Goal: Task Accomplishment & Management: Manage account settings

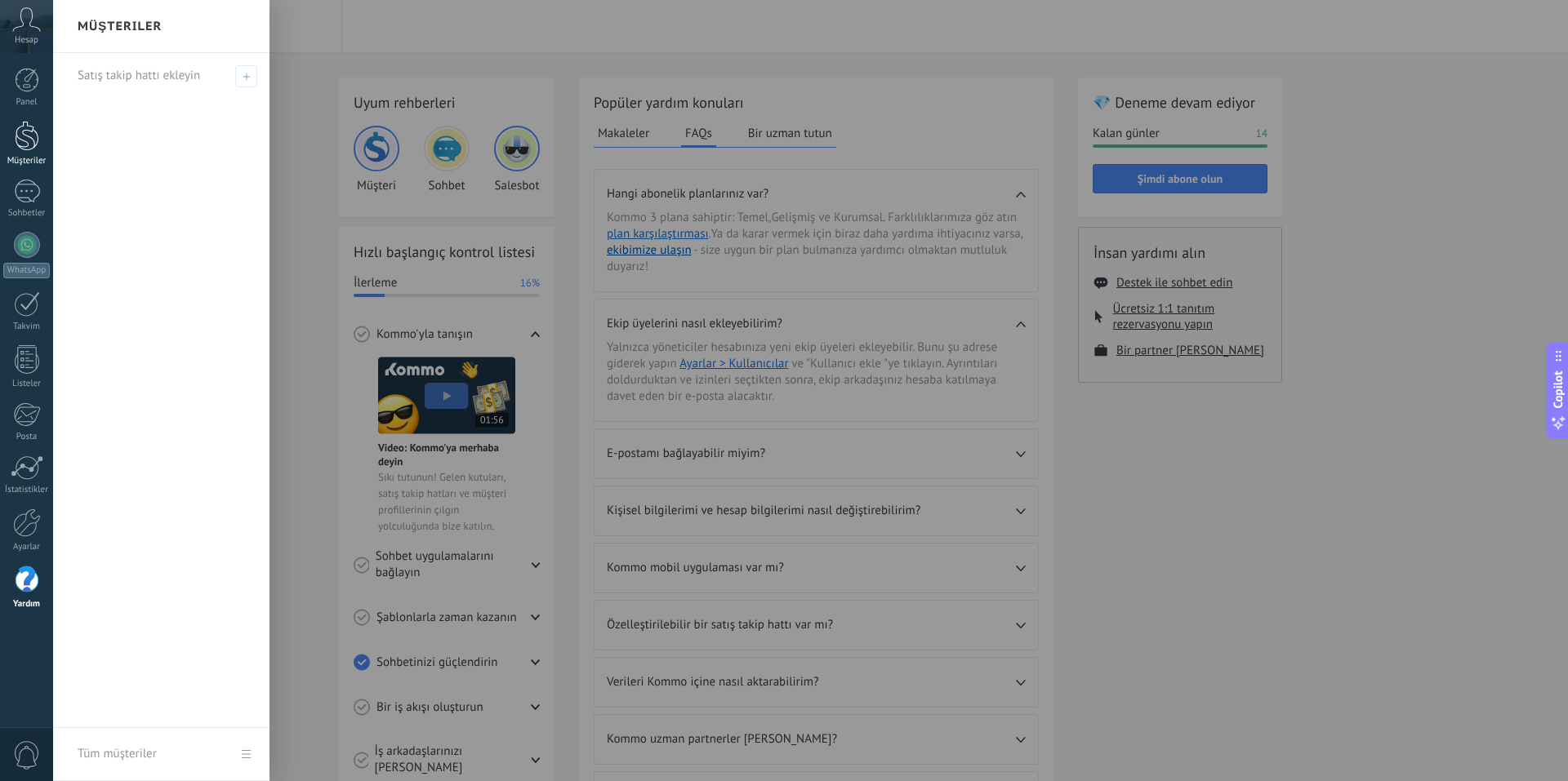
click at [35, 150] on div at bounding box center [26, 136] width 25 height 30
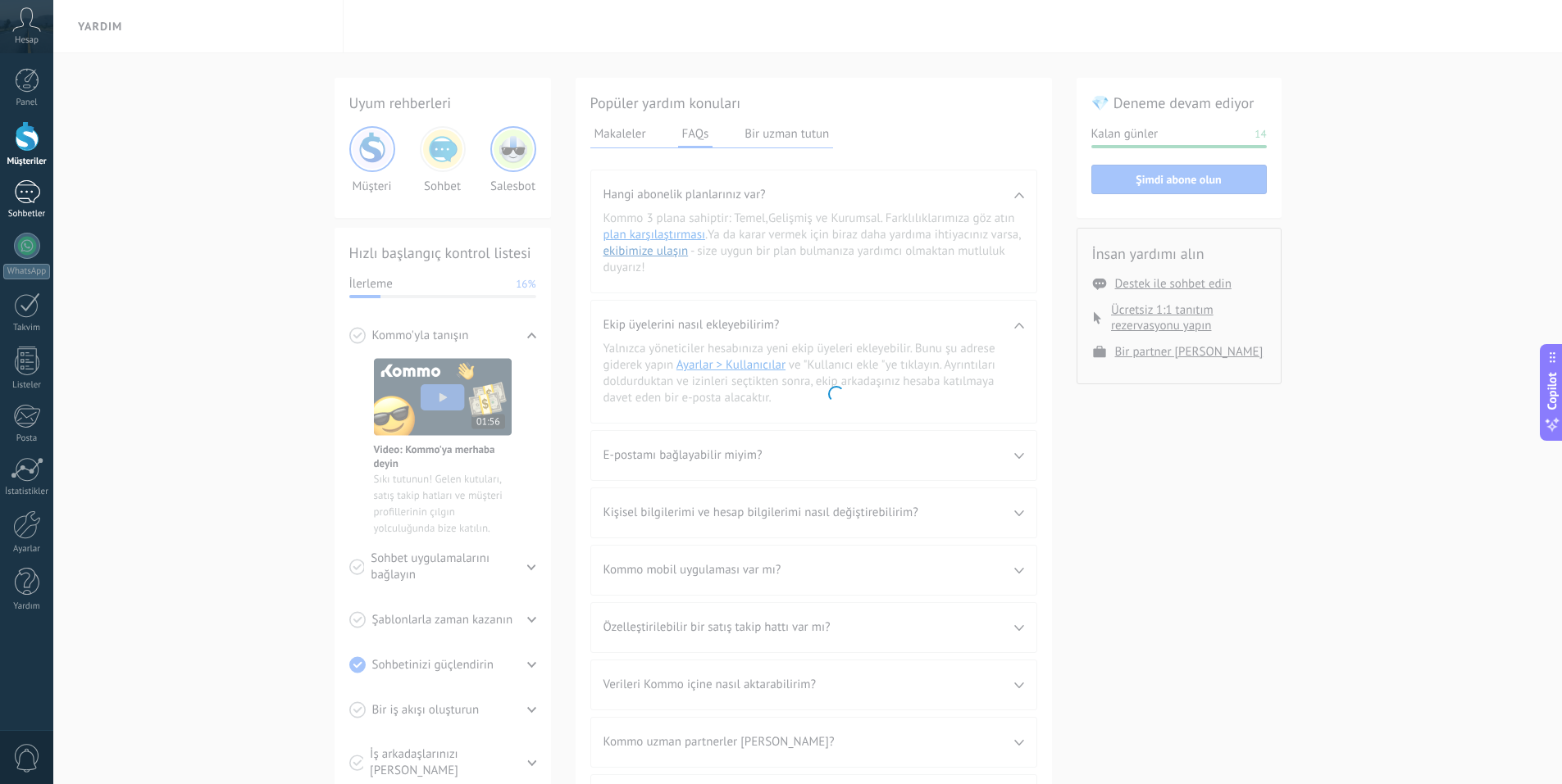
click at [26, 204] on link "Sohbetler" at bounding box center [26, 200] width 54 height 39
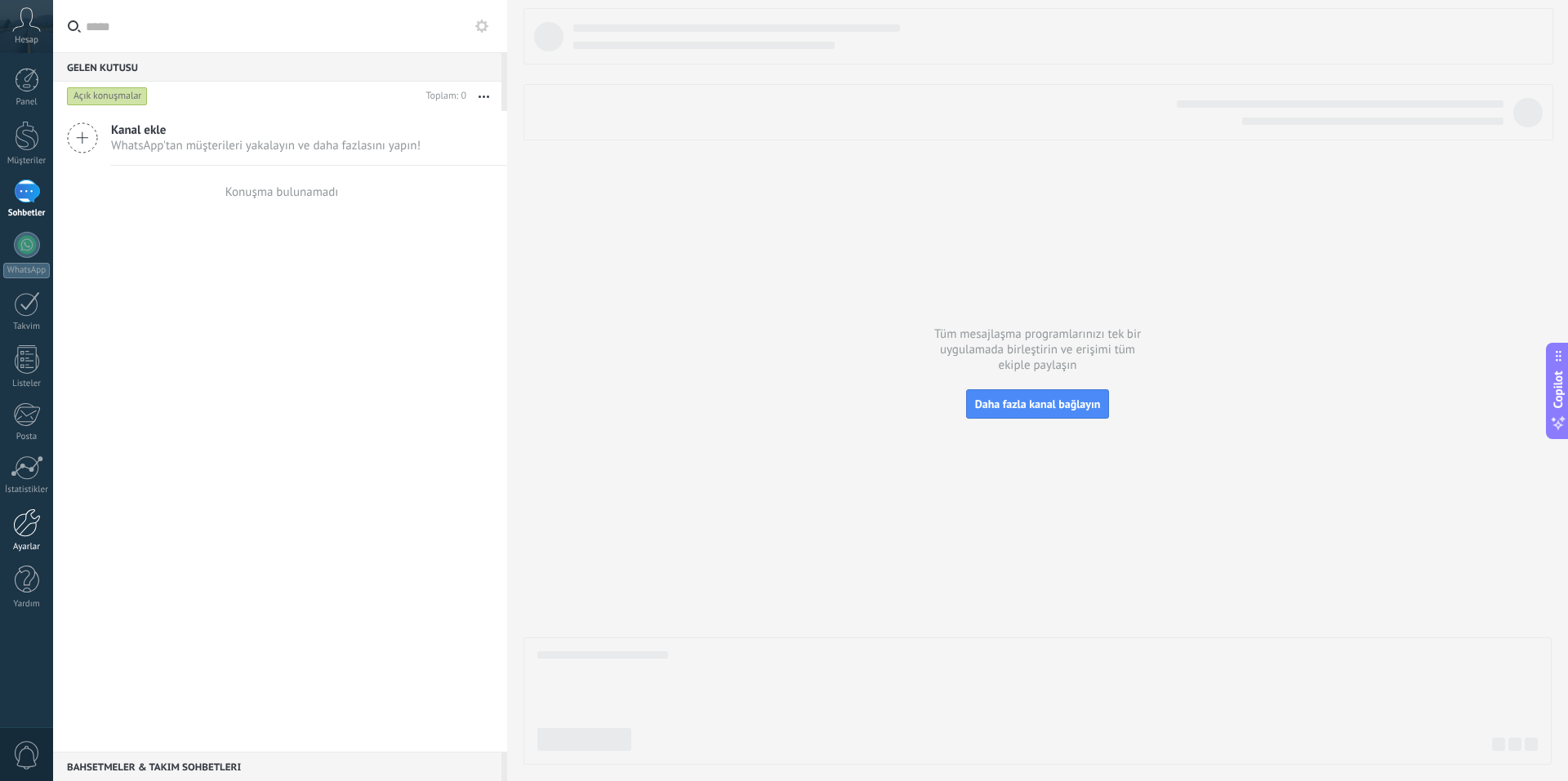
click at [26, 525] on div at bounding box center [26, 523] width 28 height 29
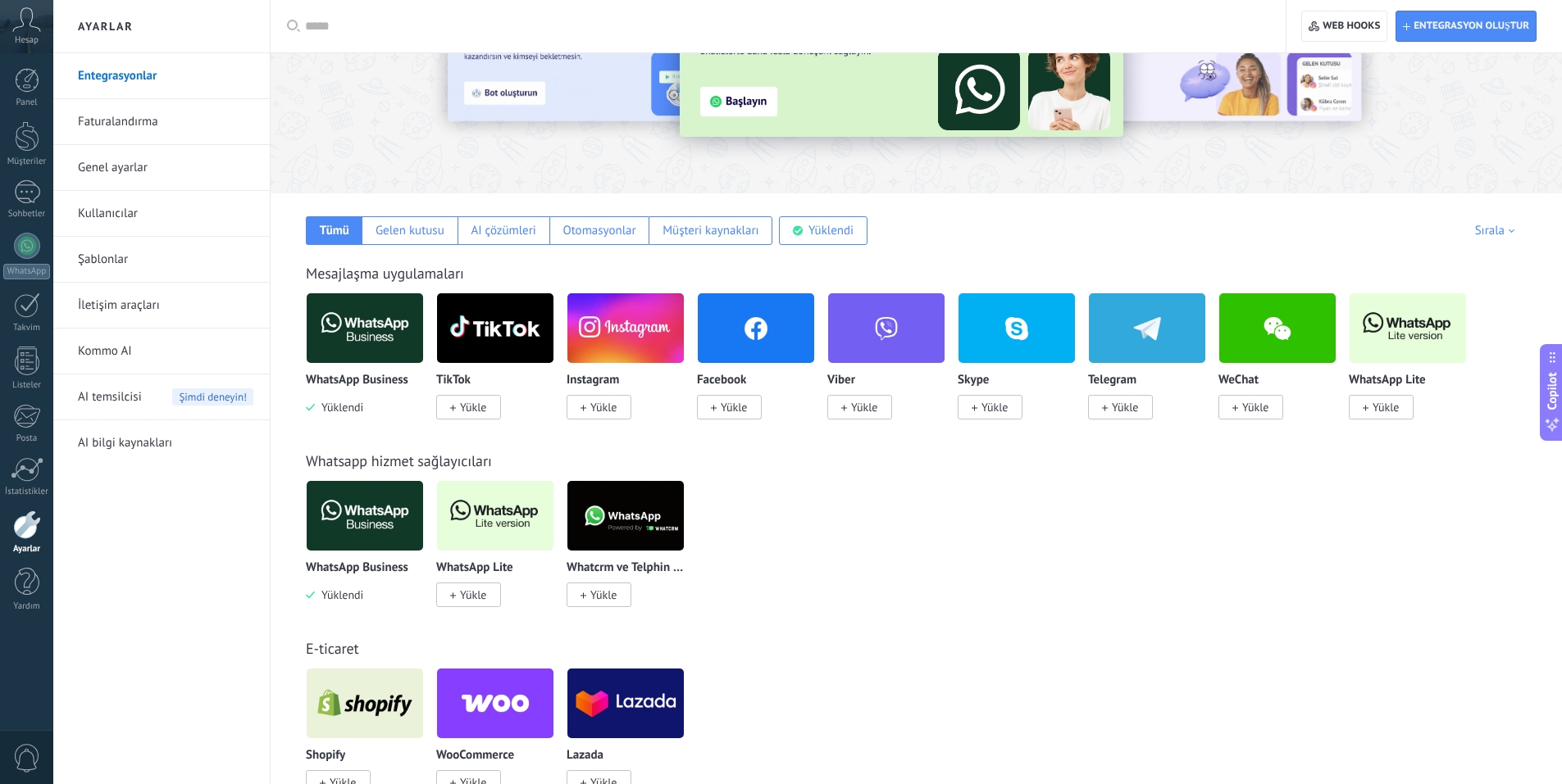
scroll to position [82, 0]
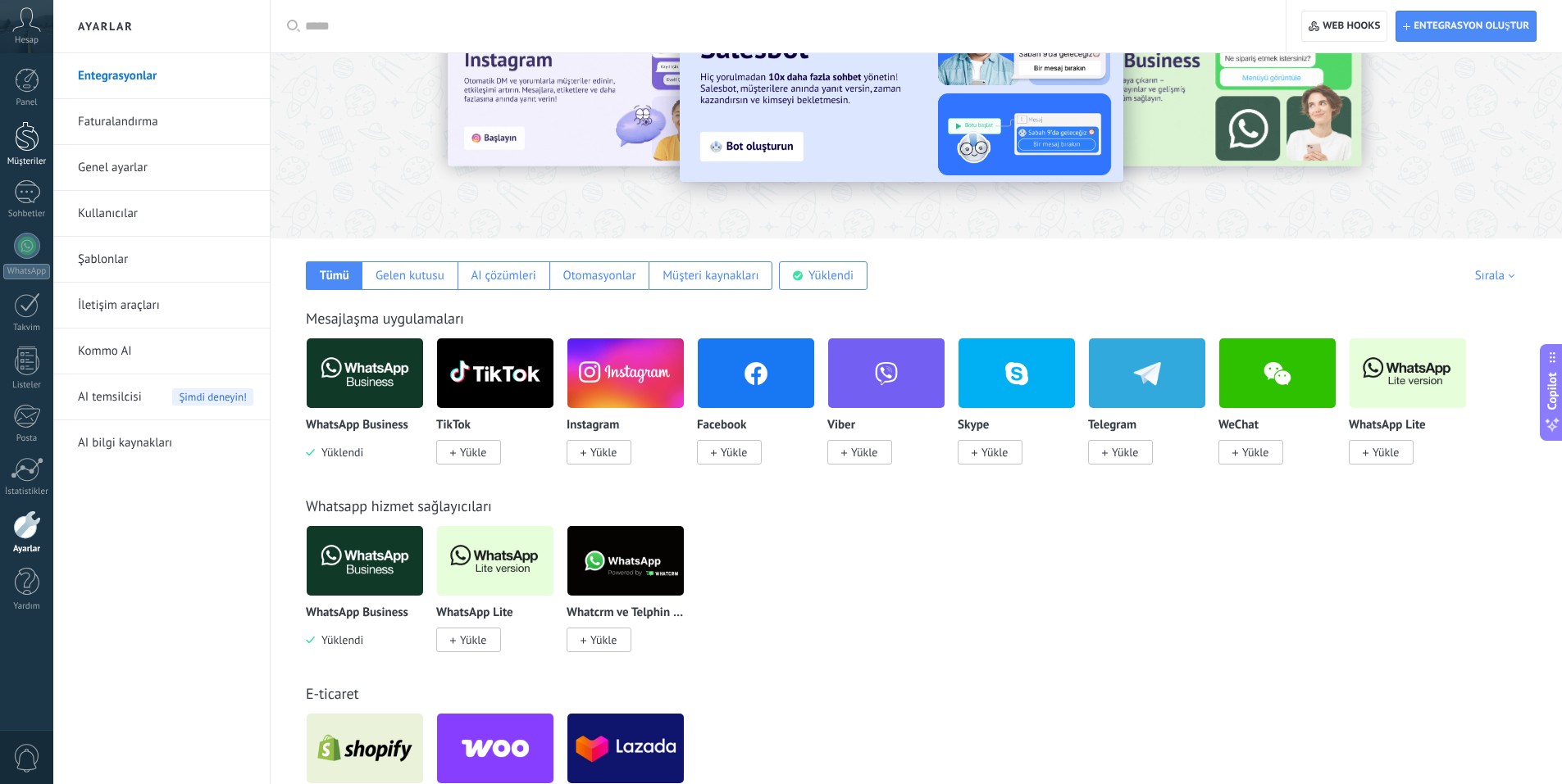
click at [26, 141] on div at bounding box center [26, 137] width 25 height 31
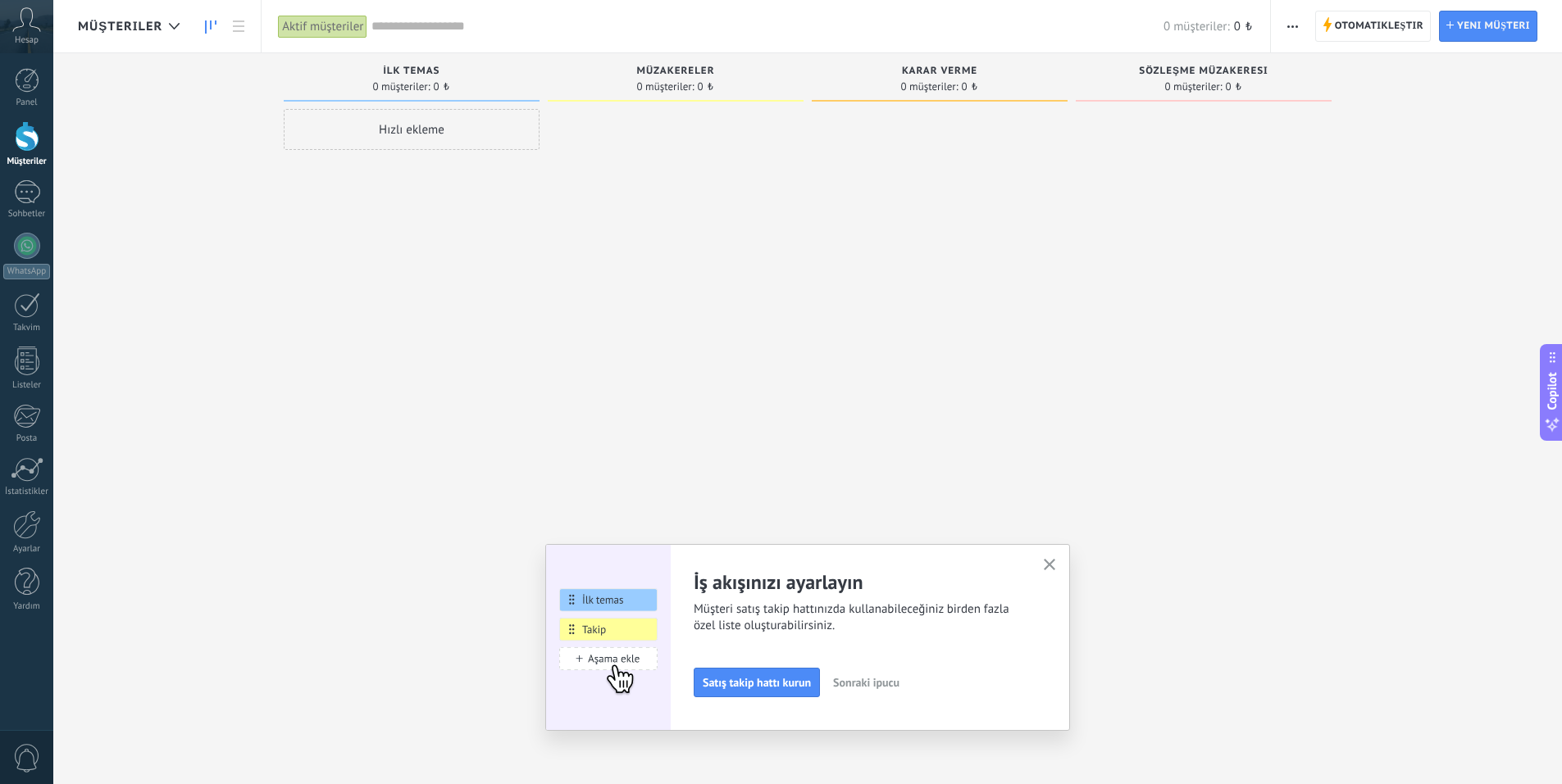
click at [1060, 568] on button "button" at bounding box center [1050, 566] width 20 height 22
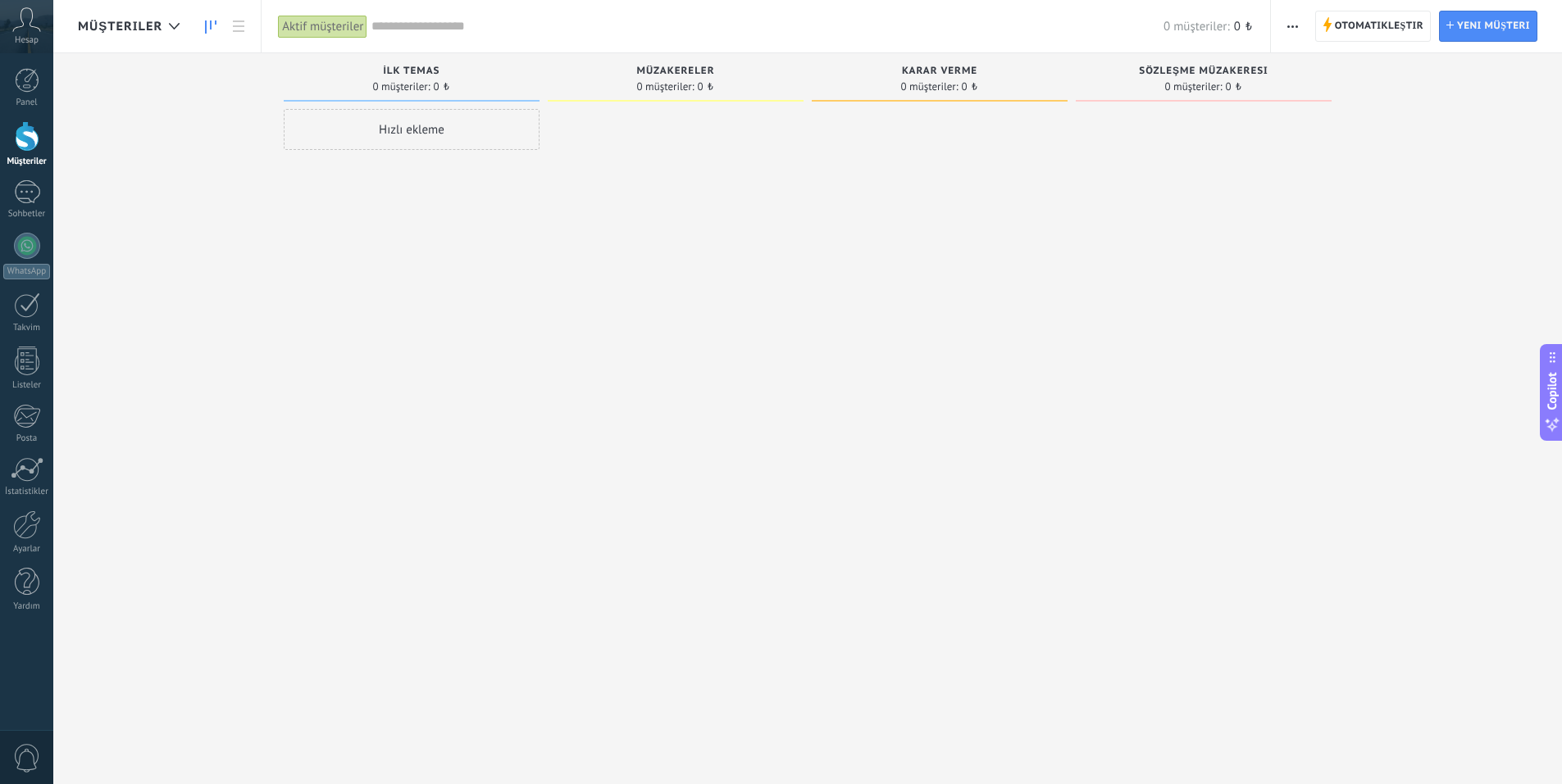
click at [1374, 8] on div "Otomatikleştir Yeni toplu mesaj Satış takip hattını düzenle Kart düzenini düzen…" at bounding box center [1417, 26] width 291 height 53
click at [1374, 25] on span "Otomatikleştir" at bounding box center [1379, 26] width 88 height 30
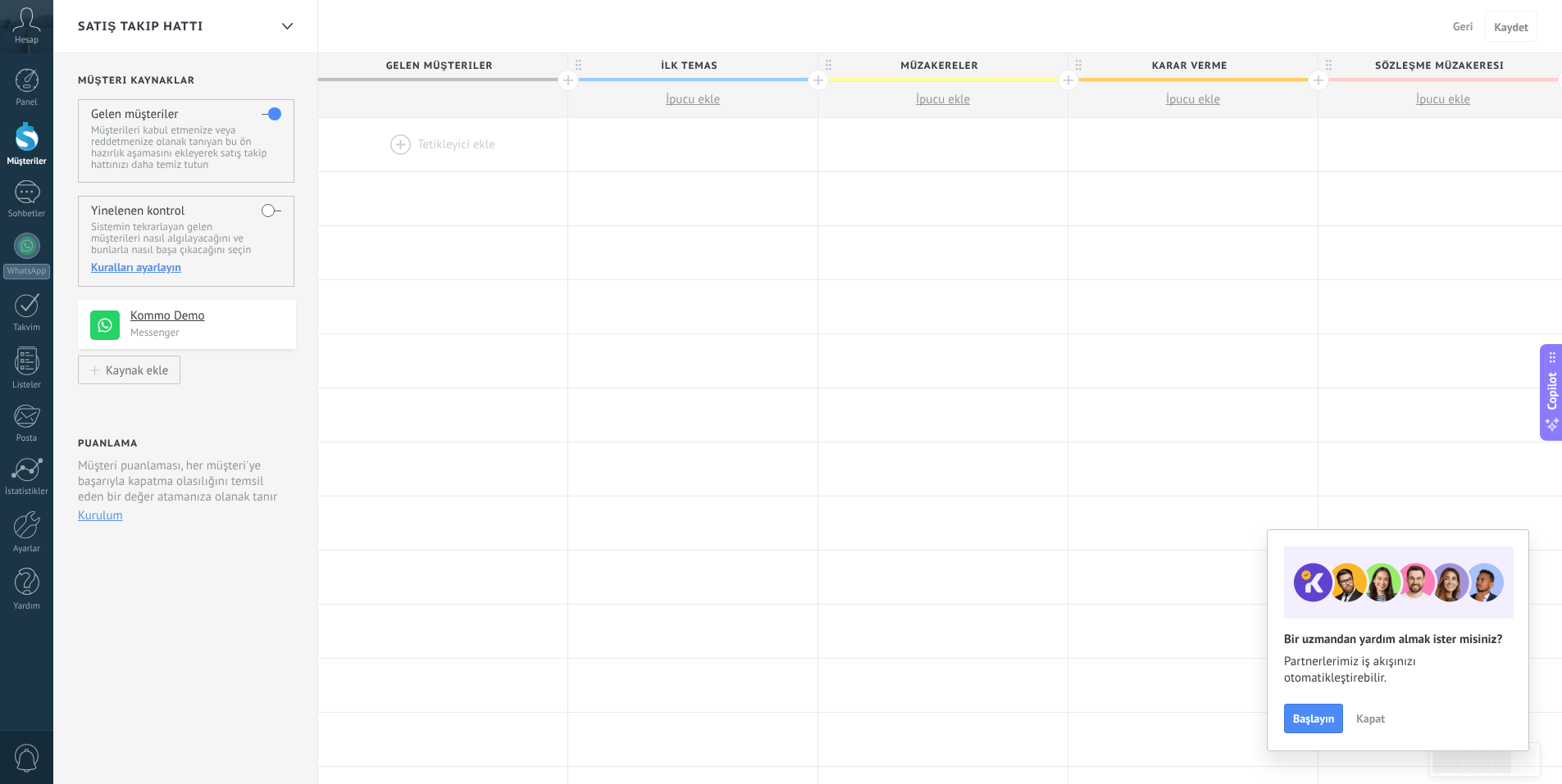
click at [1364, 722] on span "Kapat" at bounding box center [1371, 719] width 29 height 11
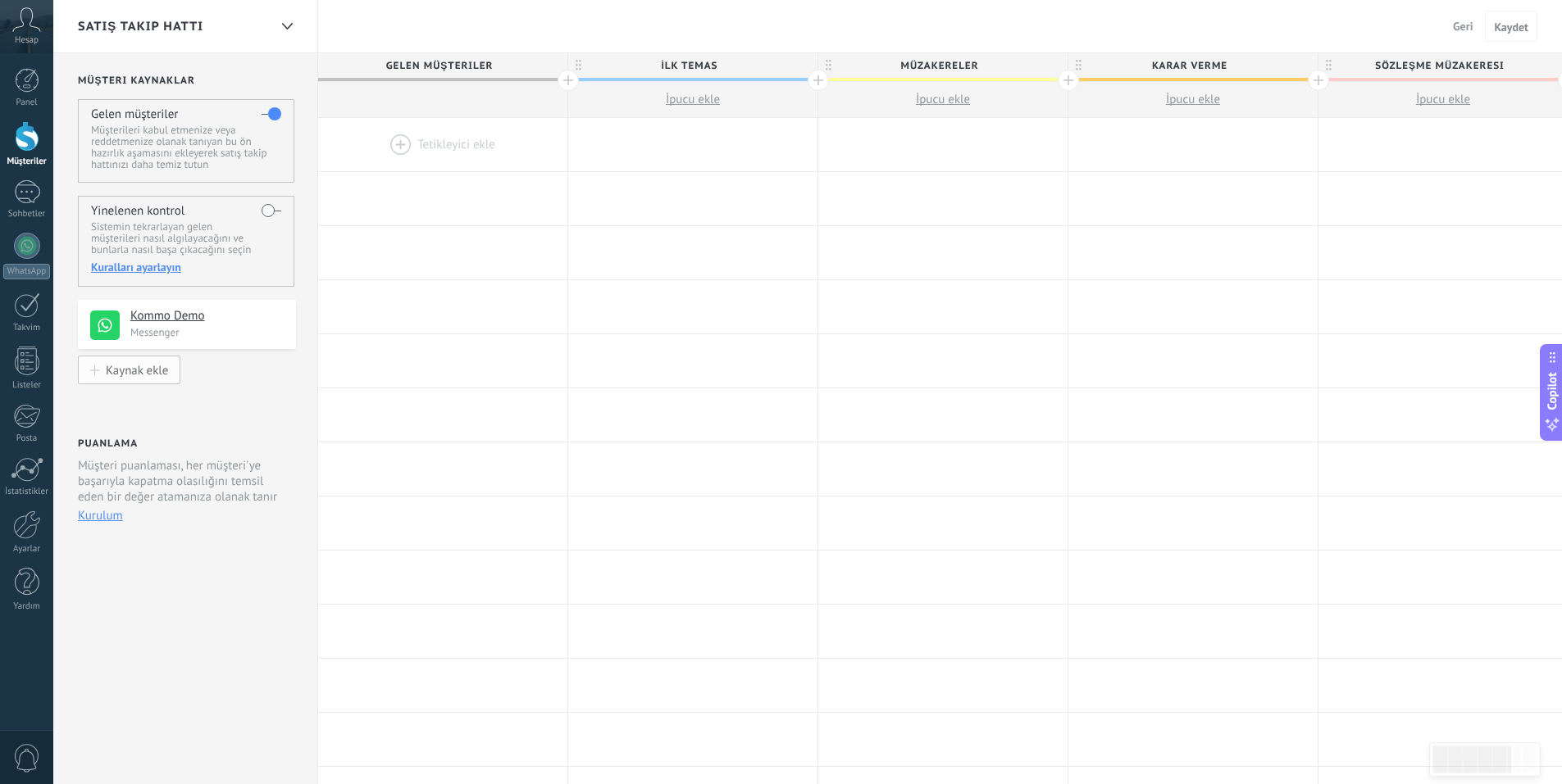
click at [140, 364] on div "Kaynak ekle" at bounding box center [136, 370] width 62 height 14
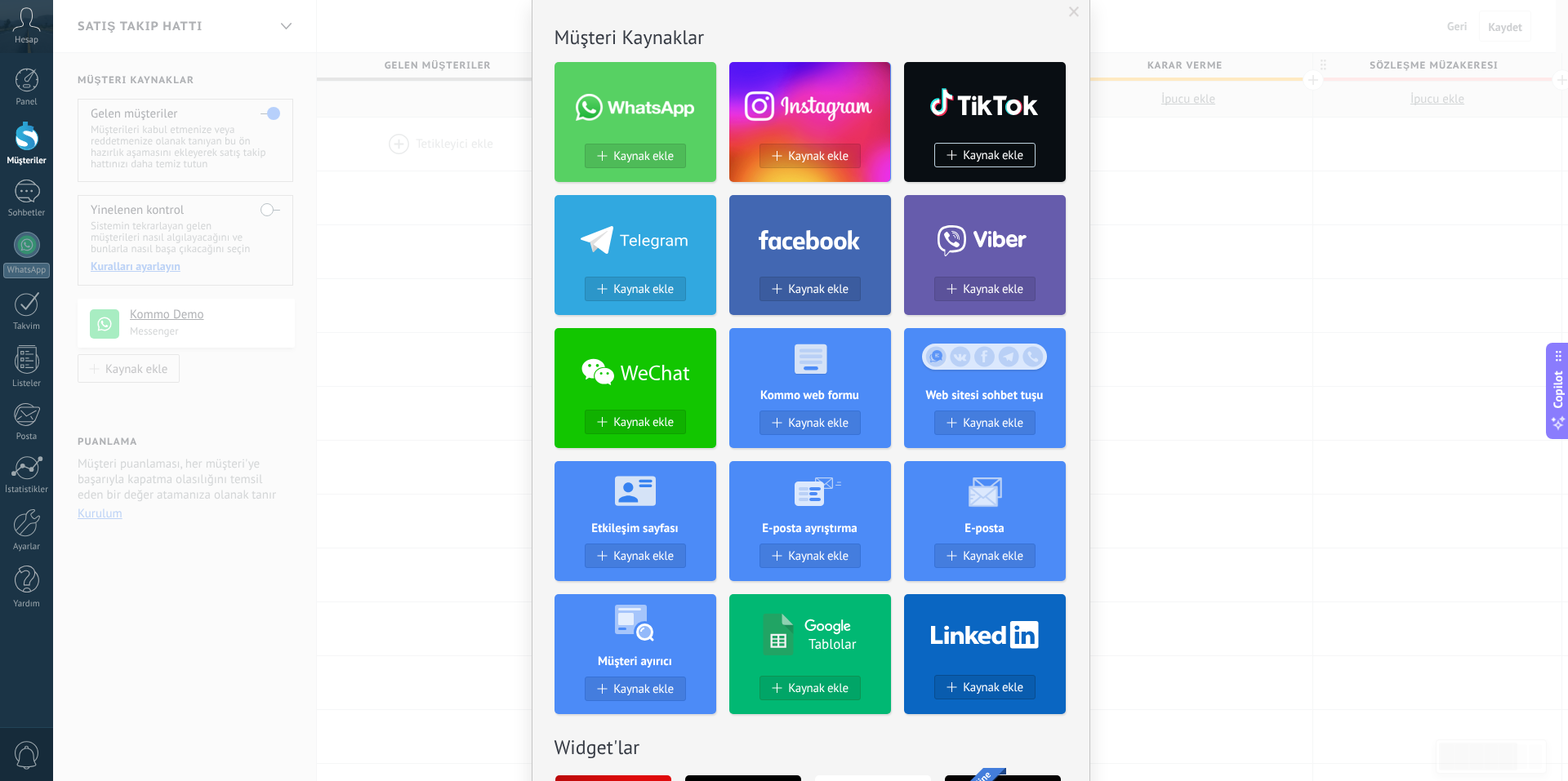
scroll to position [163, 0]
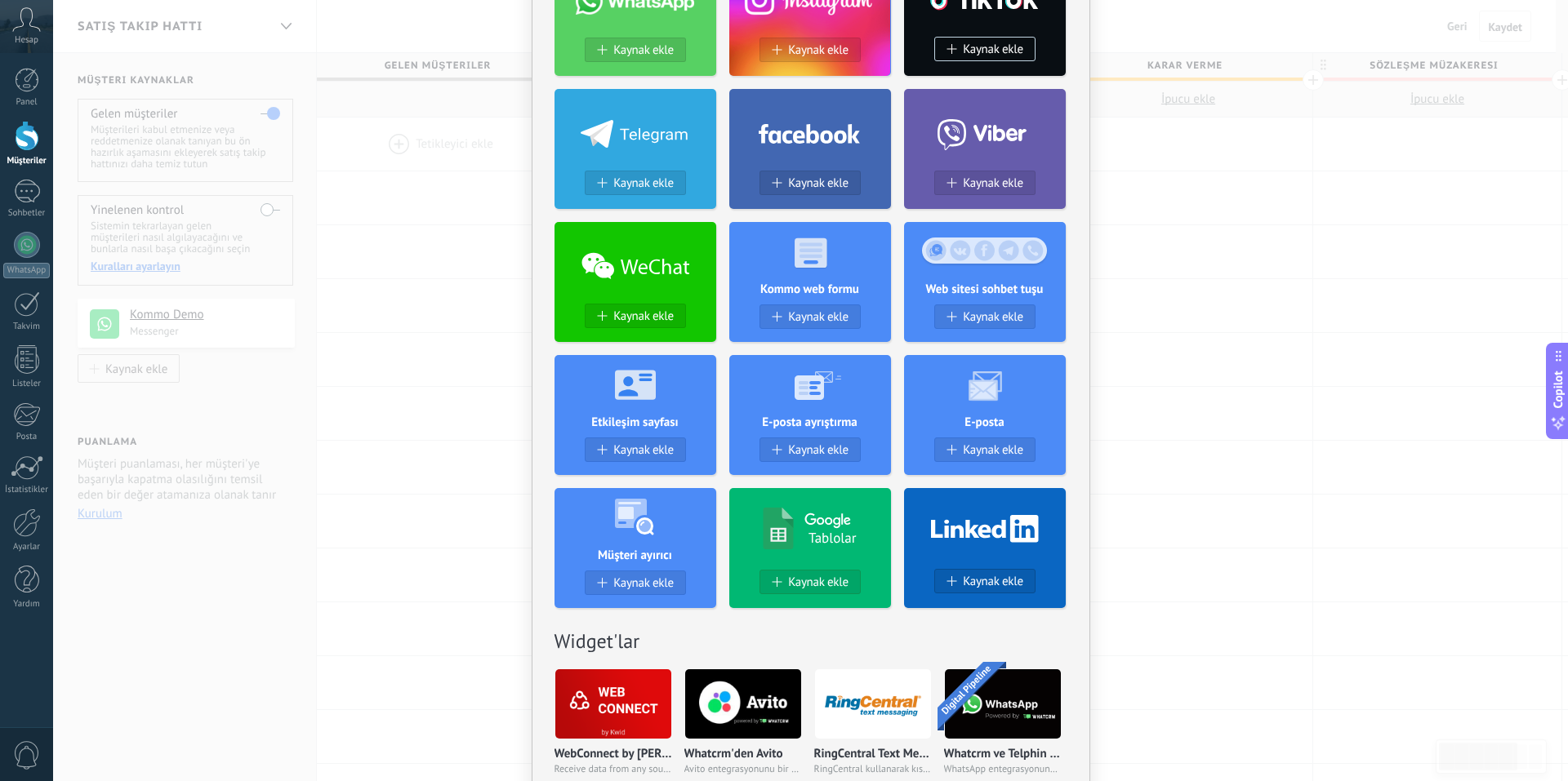
click at [1211, 221] on div "Sonuç yok. Müşteri Kaynaklar Kaynak ekle Kaynak ekle Kaynak ekle Kaynak ekle Ka…" at bounding box center [811, 390] width 1515 height 781
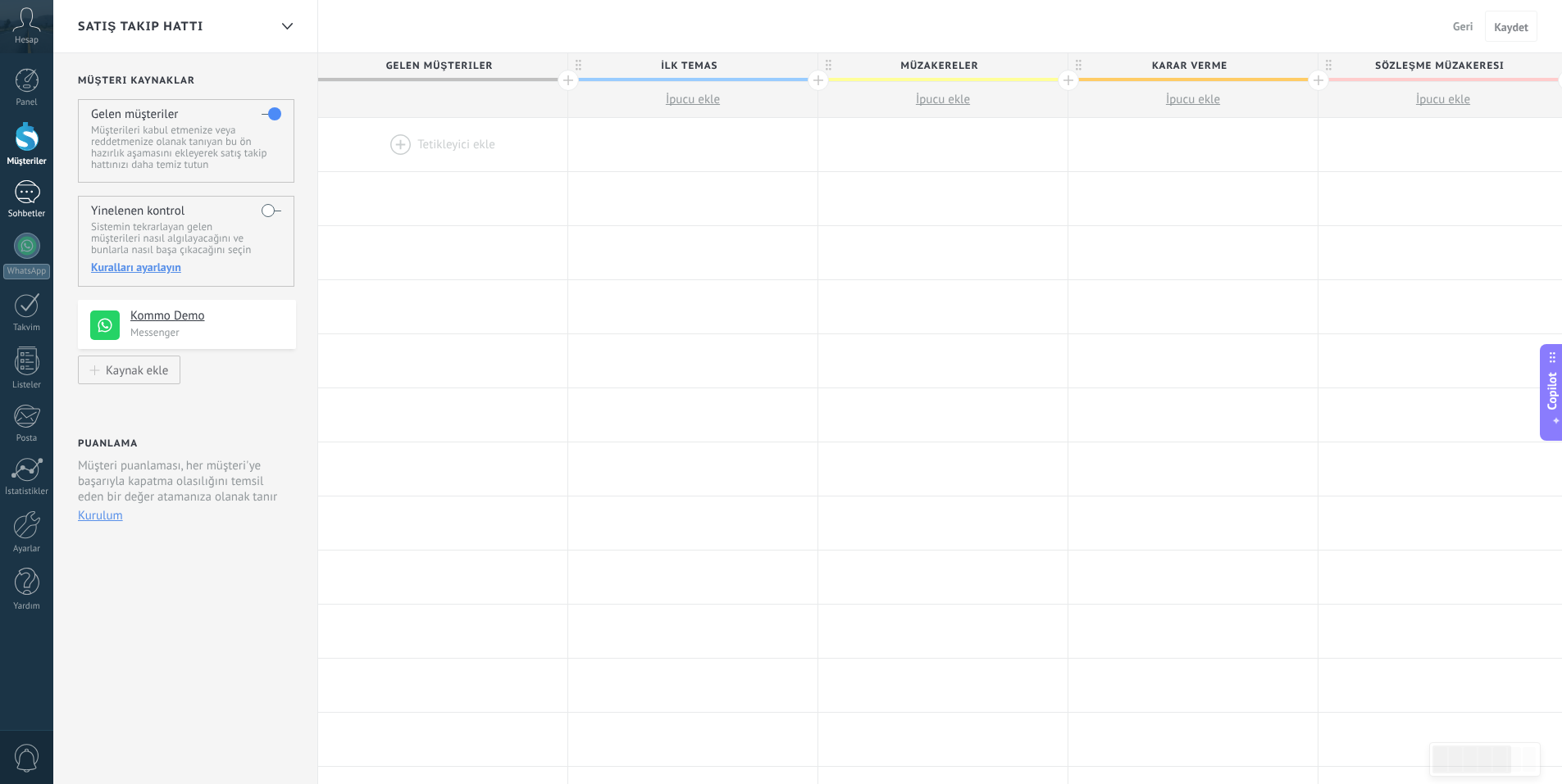
click at [34, 201] on div at bounding box center [26, 192] width 26 height 24
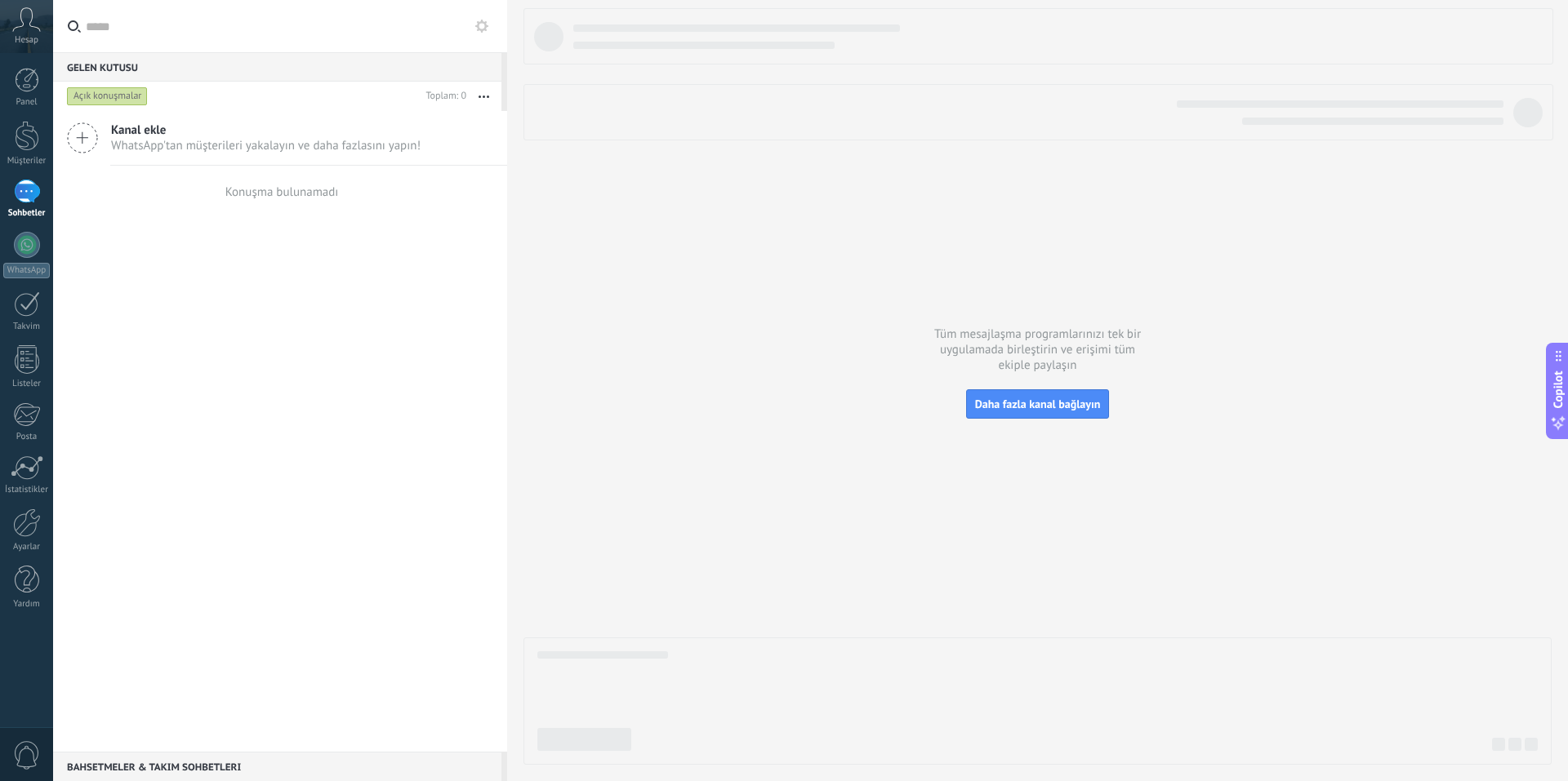
click at [490, 25] on button at bounding box center [481, 25] width 19 height 19
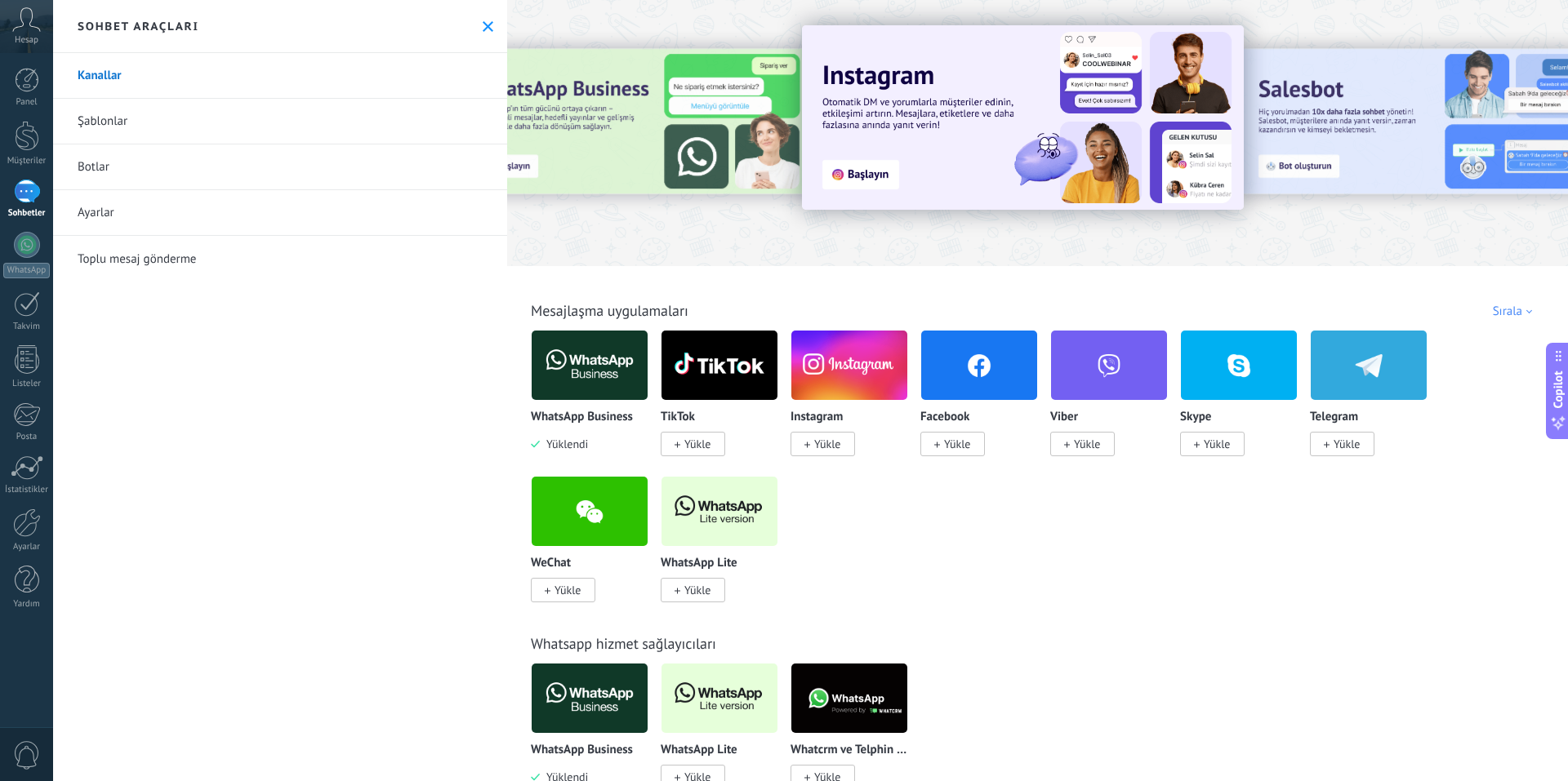
click at [190, 125] on link "Şablonlar" at bounding box center [280, 122] width 454 height 46
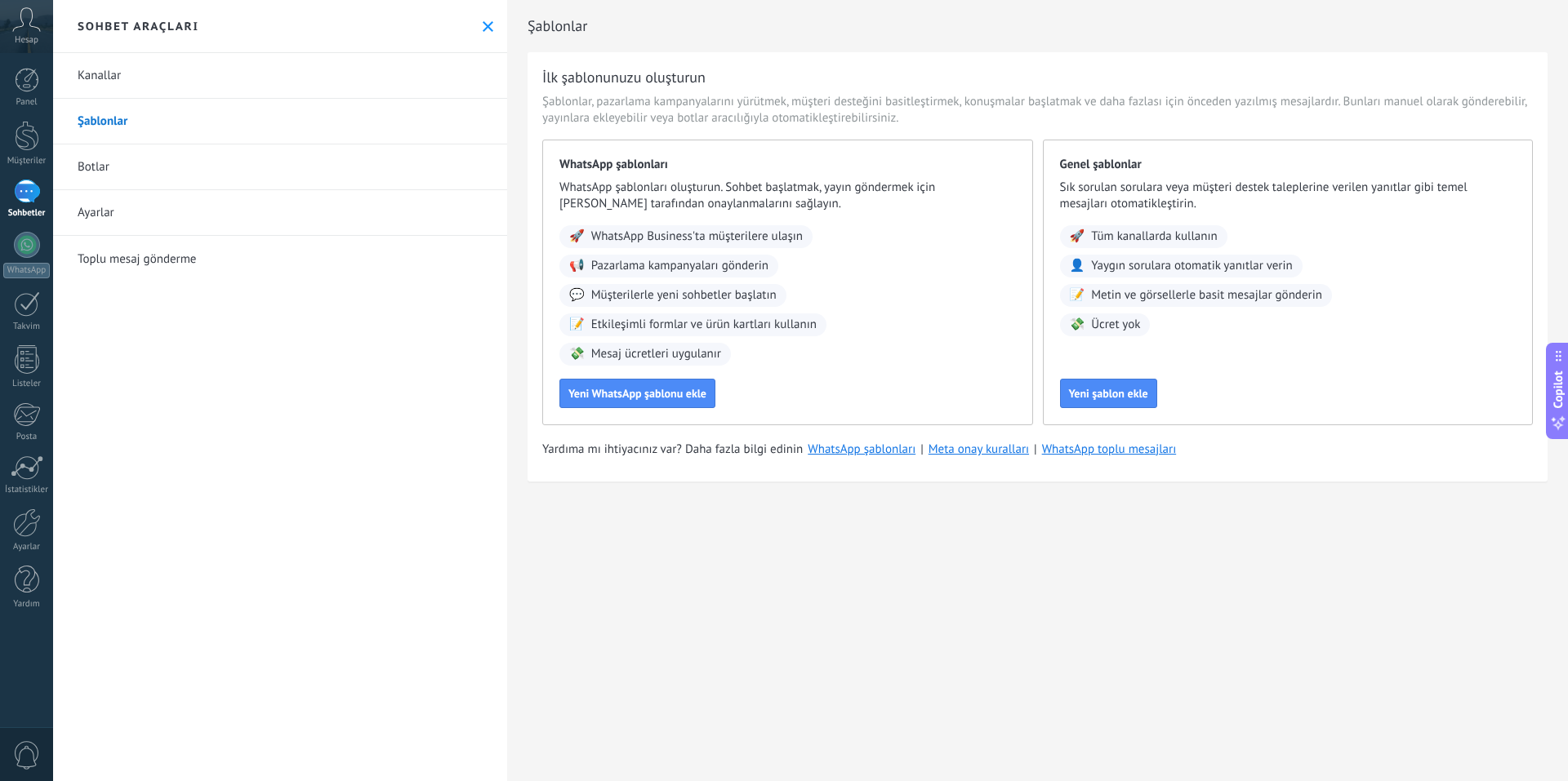
click at [109, 211] on link "Ayarlar" at bounding box center [280, 213] width 454 height 46
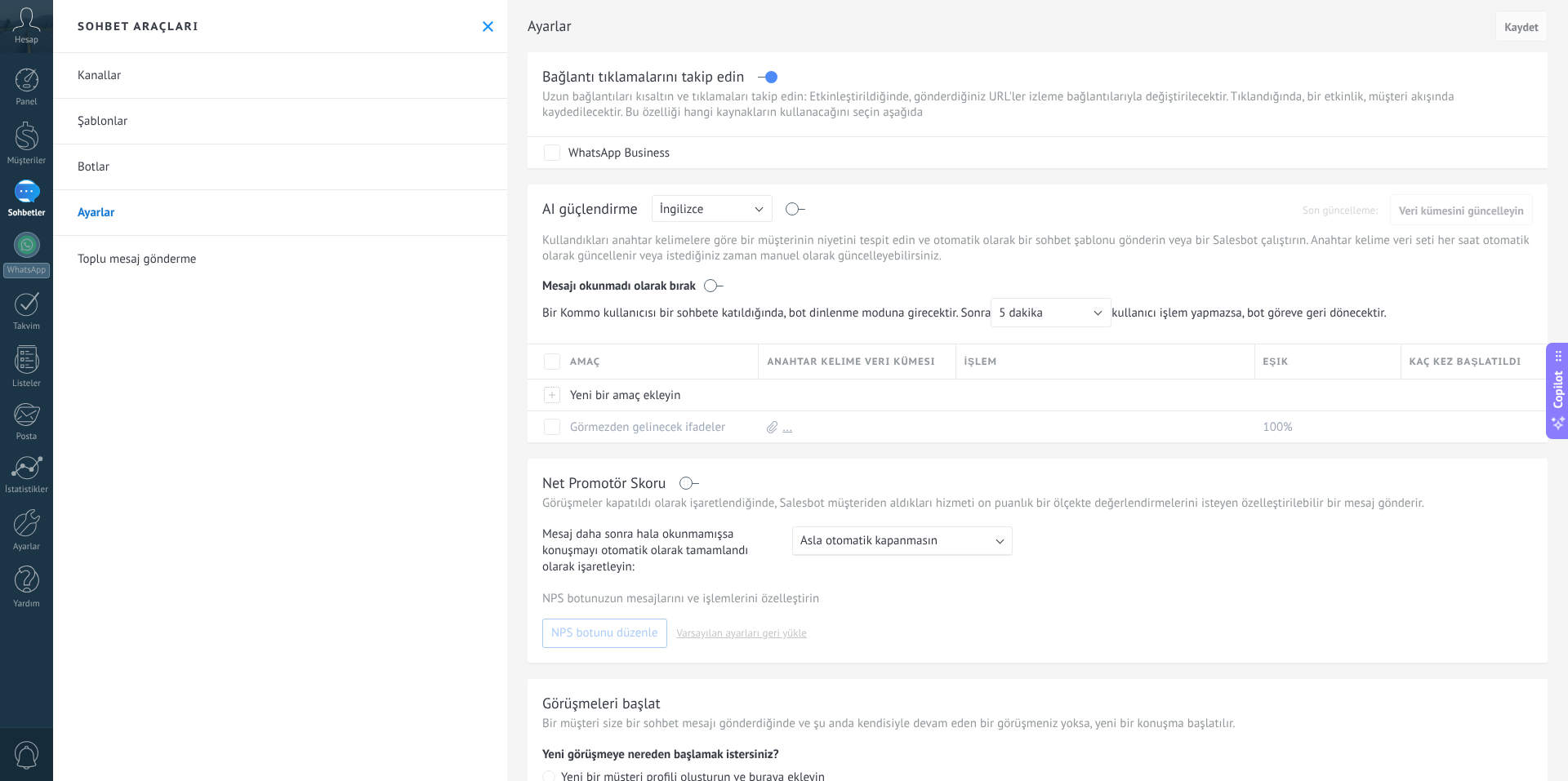
scroll to position [81, 0]
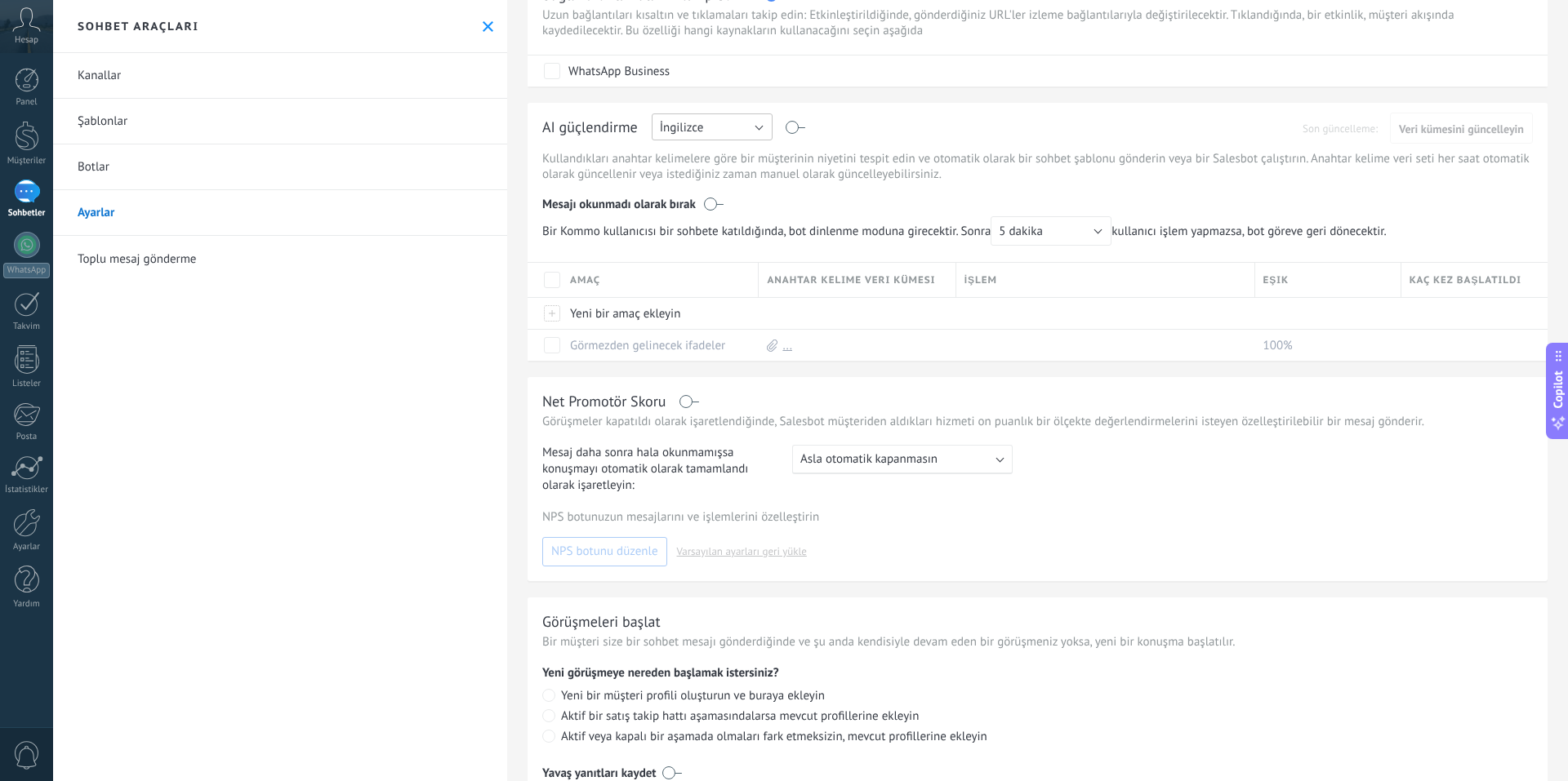
click at [732, 128] on button "İngilizce" at bounding box center [712, 127] width 121 height 27
click at [696, 263] on span "Türkçe" at bounding box center [704, 268] width 125 height 15
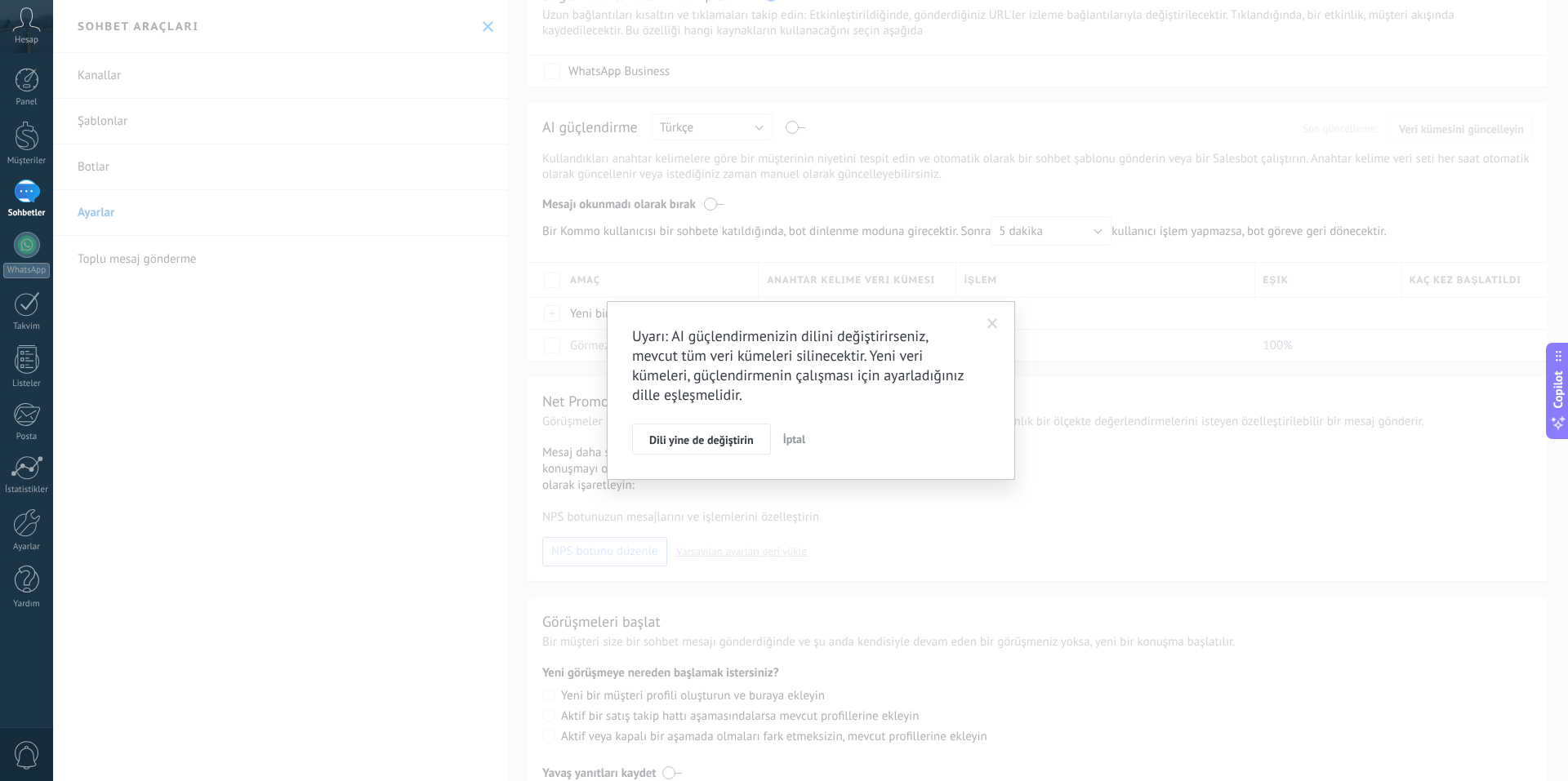
click at [787, 435] on span "İptal" at bounding box center [794, 439] width 23 height 14
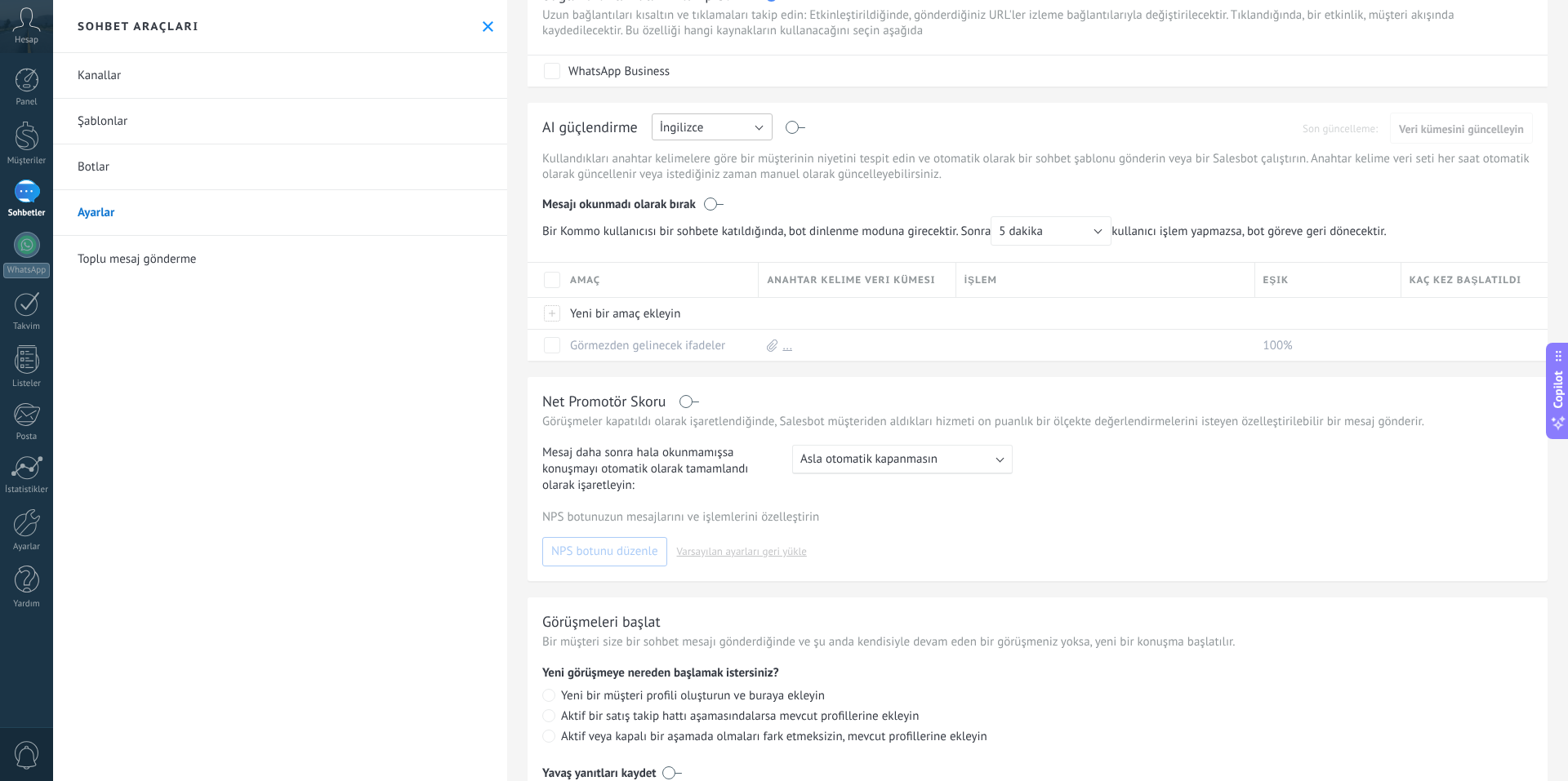
click at [690, 121] on span "İngilizce" at bounding box center [682, 128] width 44 height 15
click at [706, 254] on li "Türkçe" at bounding box center [706, 267] width 130 height 28
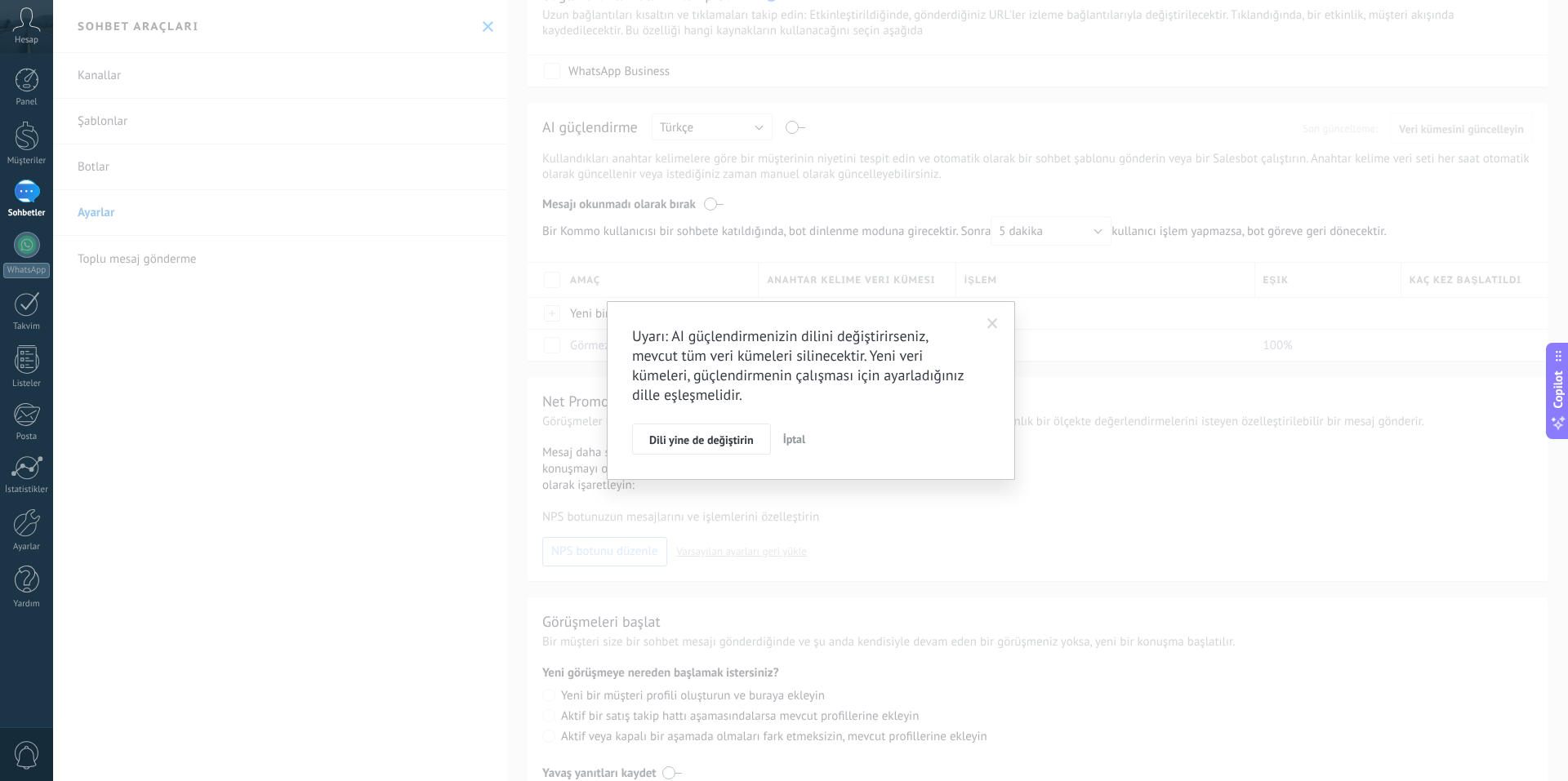
click at [784, 431] on button "İptal" at bounding box center [795, 439] width 36 height 31
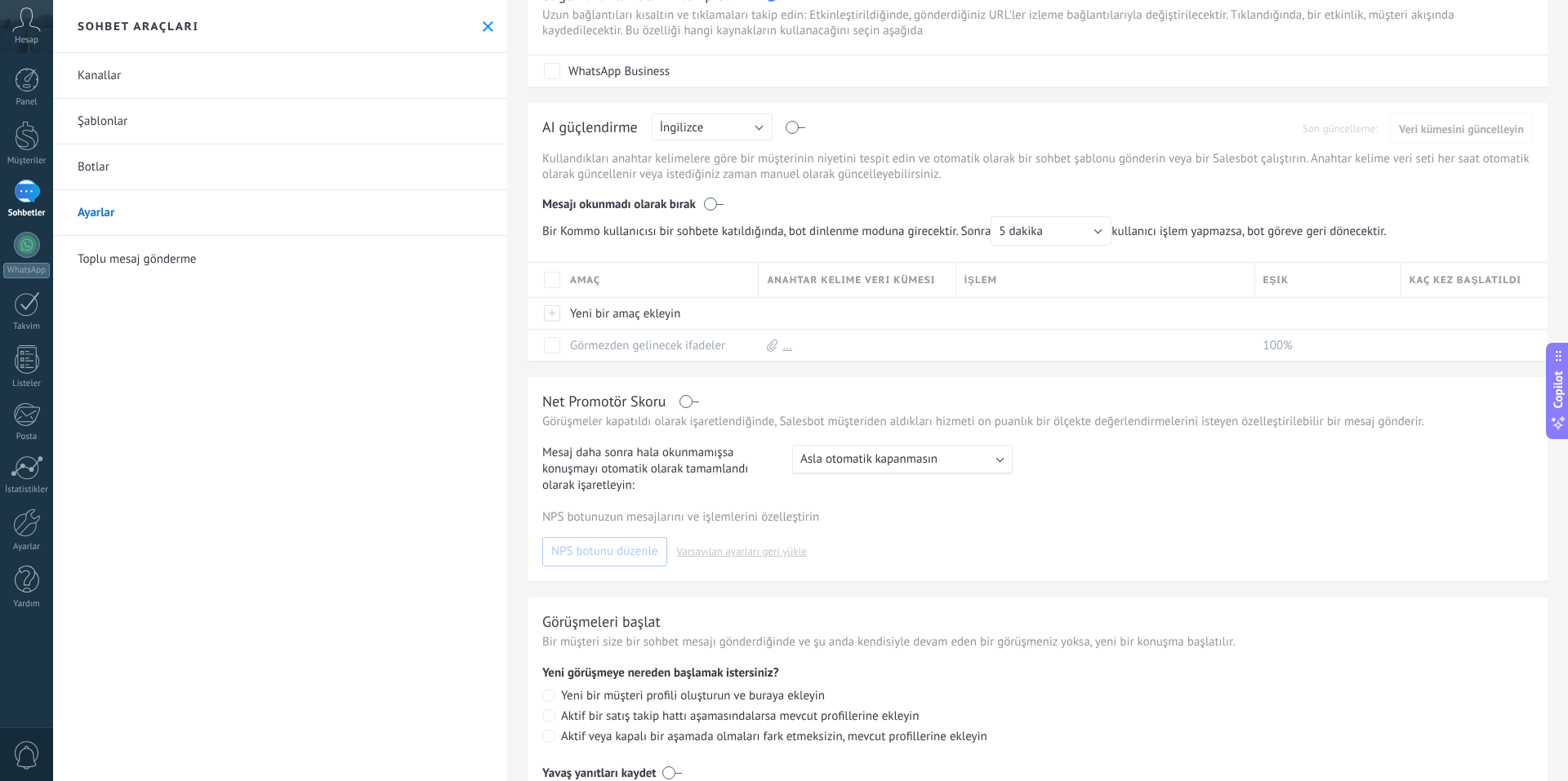
click at [147, 252] on link "Toplu mesaj gönderme" at bounding box center [280, 259] width 454 height 46
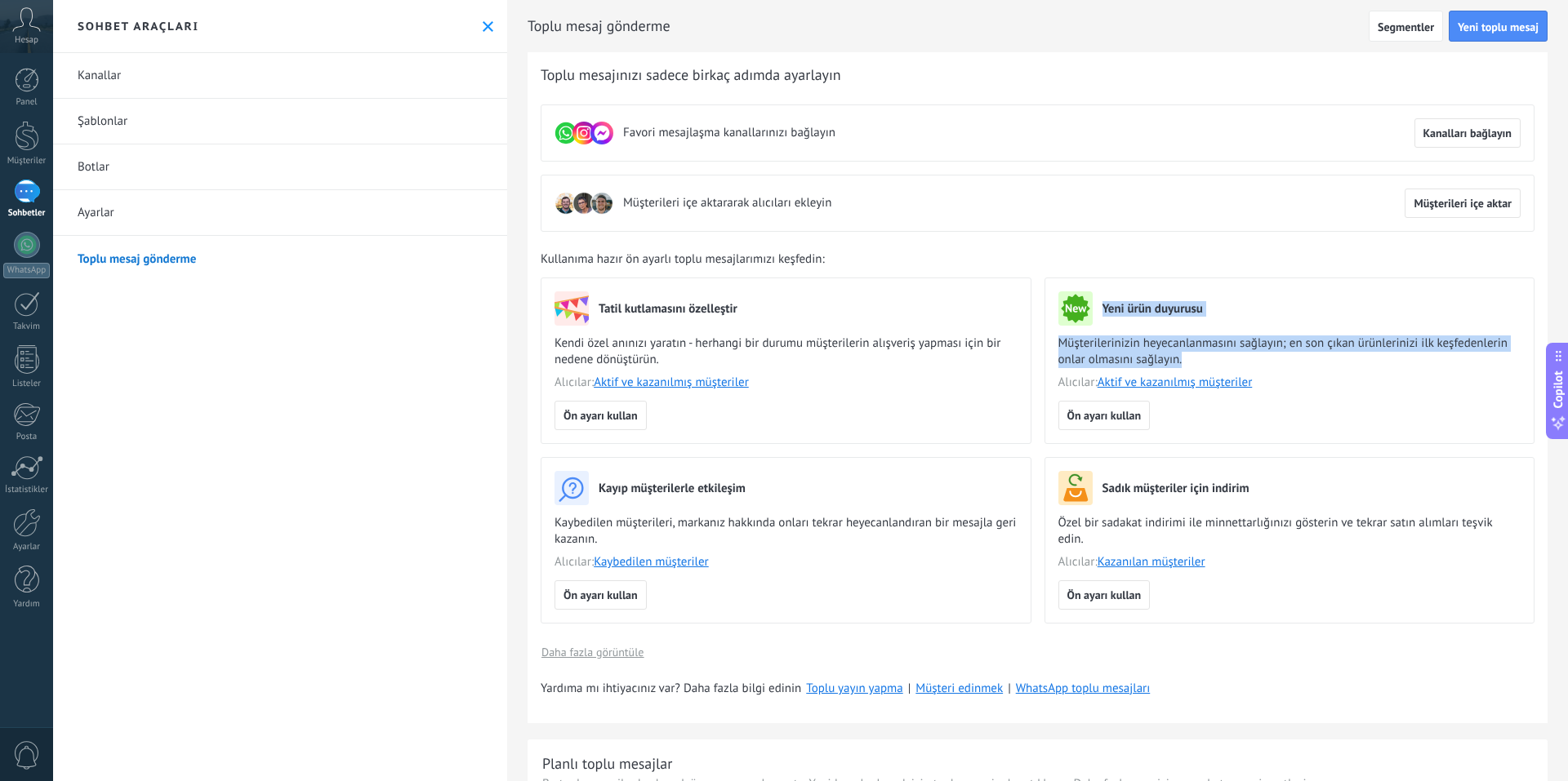
drag, startPoint x: 1098, startPoint y: 305, endPoint x: 1253, endPoint y: 358, distance: 163.8
click at [1253, 358] on div "Yeni ürün duyurusu Müşterilerinizin heyecanlanmasını sağlayın; en son çıkan ürü…" at bounding box center [1289, 346] width 463 height 109
click at [39, 89] on link "Panel" at bounding box center [26, 87] width 53 height 40
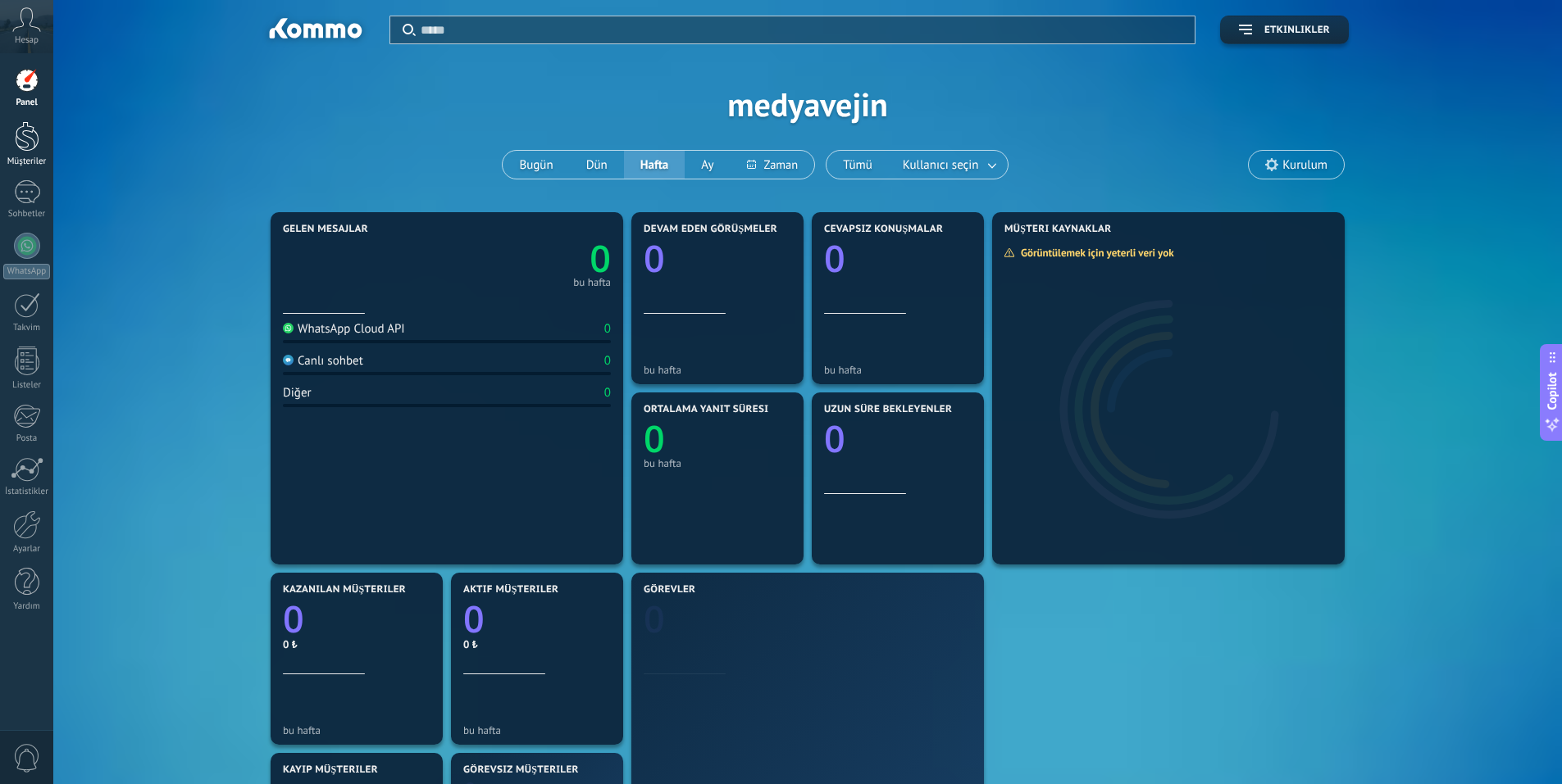
click at [28, 148] on div at bounding box center [26, 137] width 25 height 31
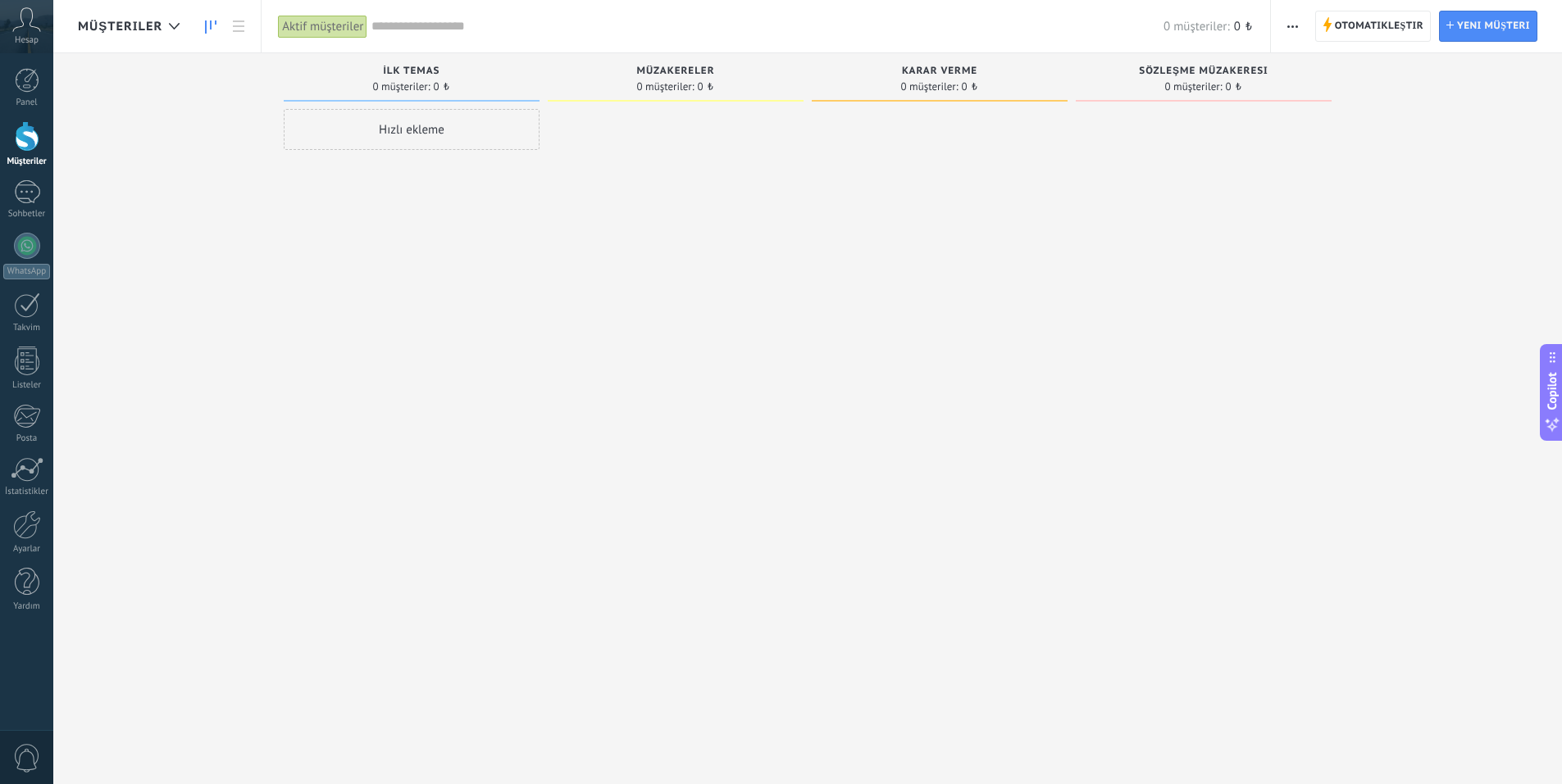
click at [1351, 19] on span "Otomatikleştir" at bounding box center [1379, 26] width 88 height 30
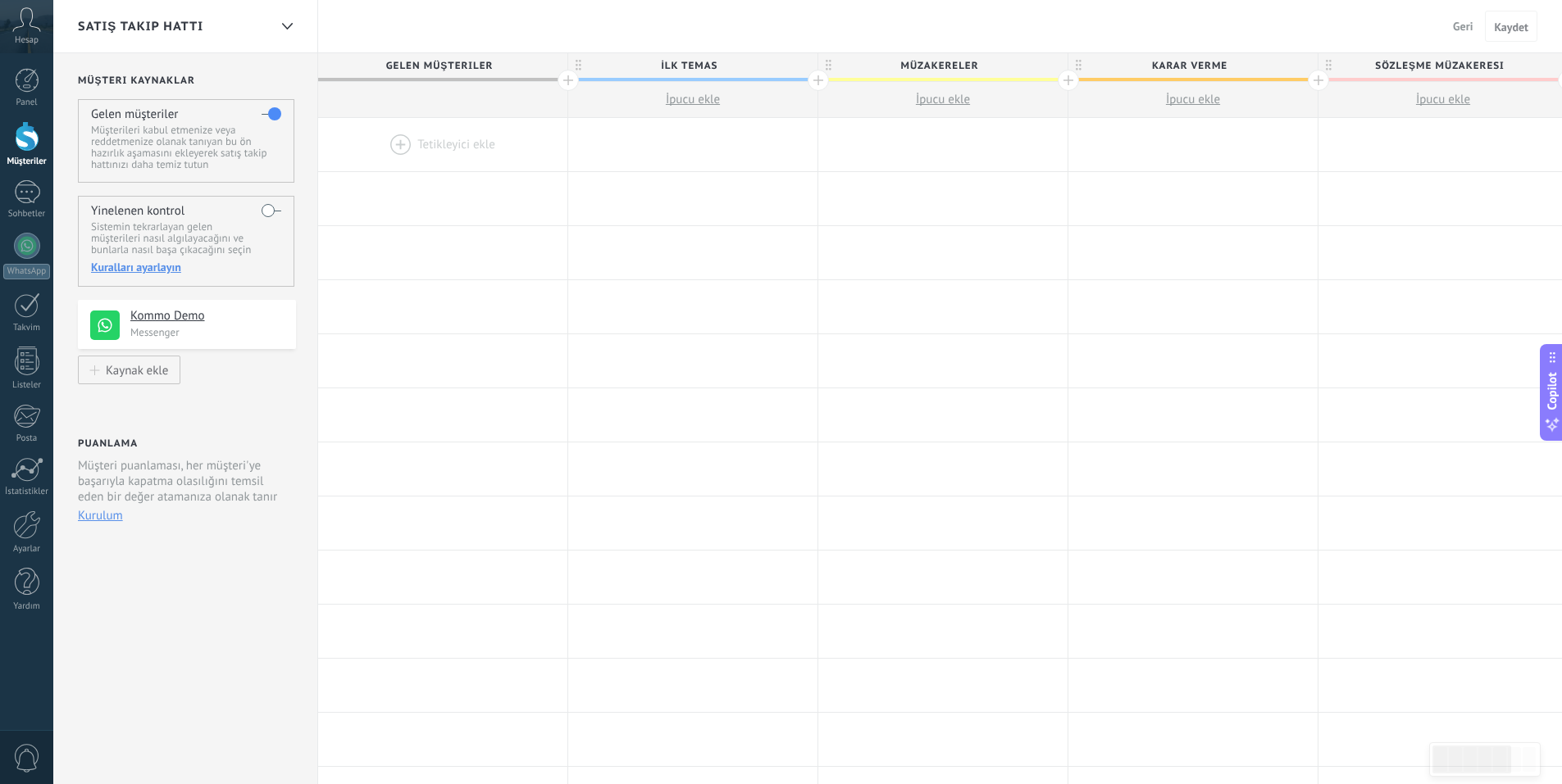
click at [459, 147] on div at bounding box center [442, 145] width 249 height 54
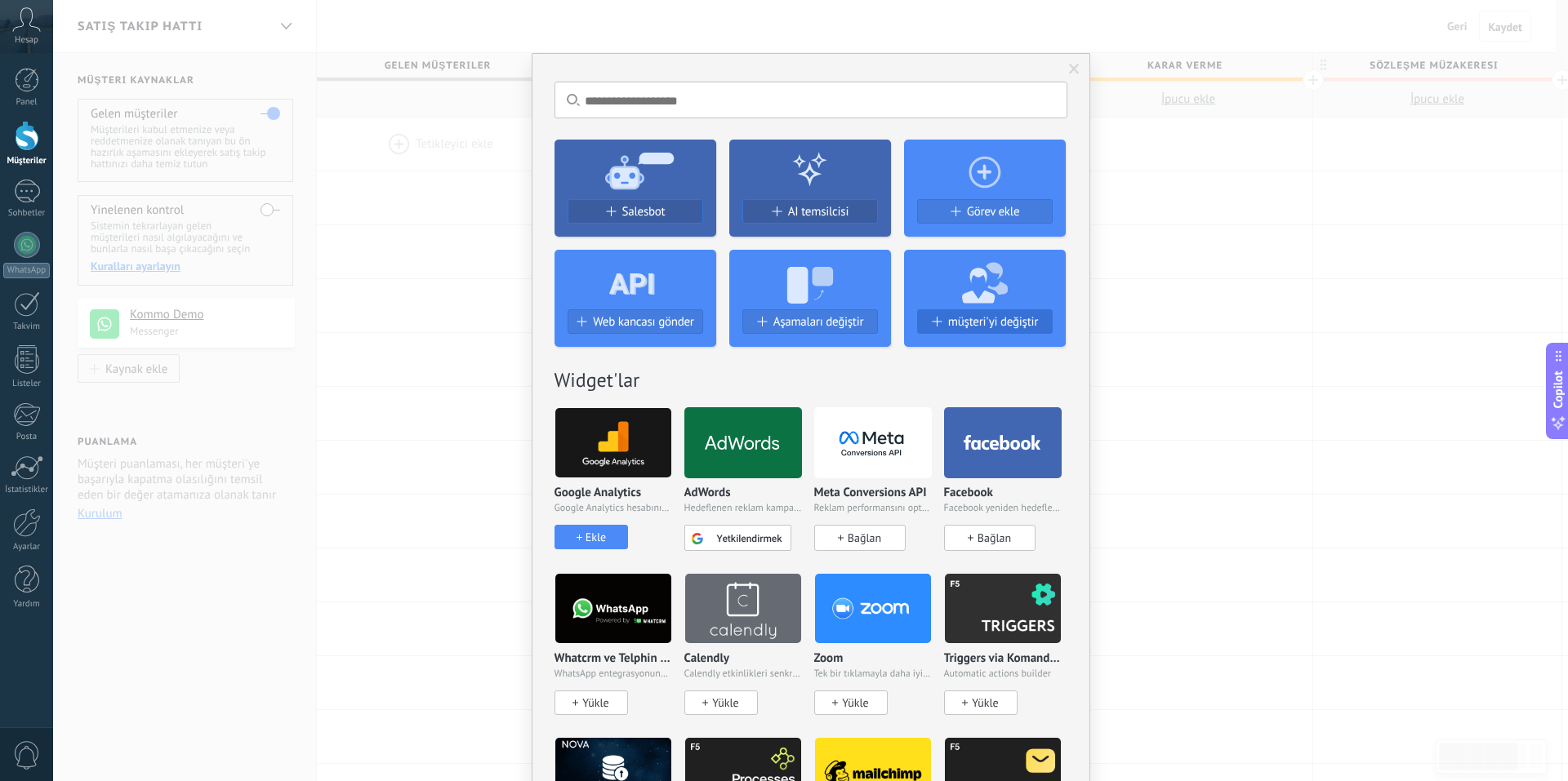
click at [983, 313] on button "müşteri'yi değiştir" at bounding box center [984, 321] width 136 height 25
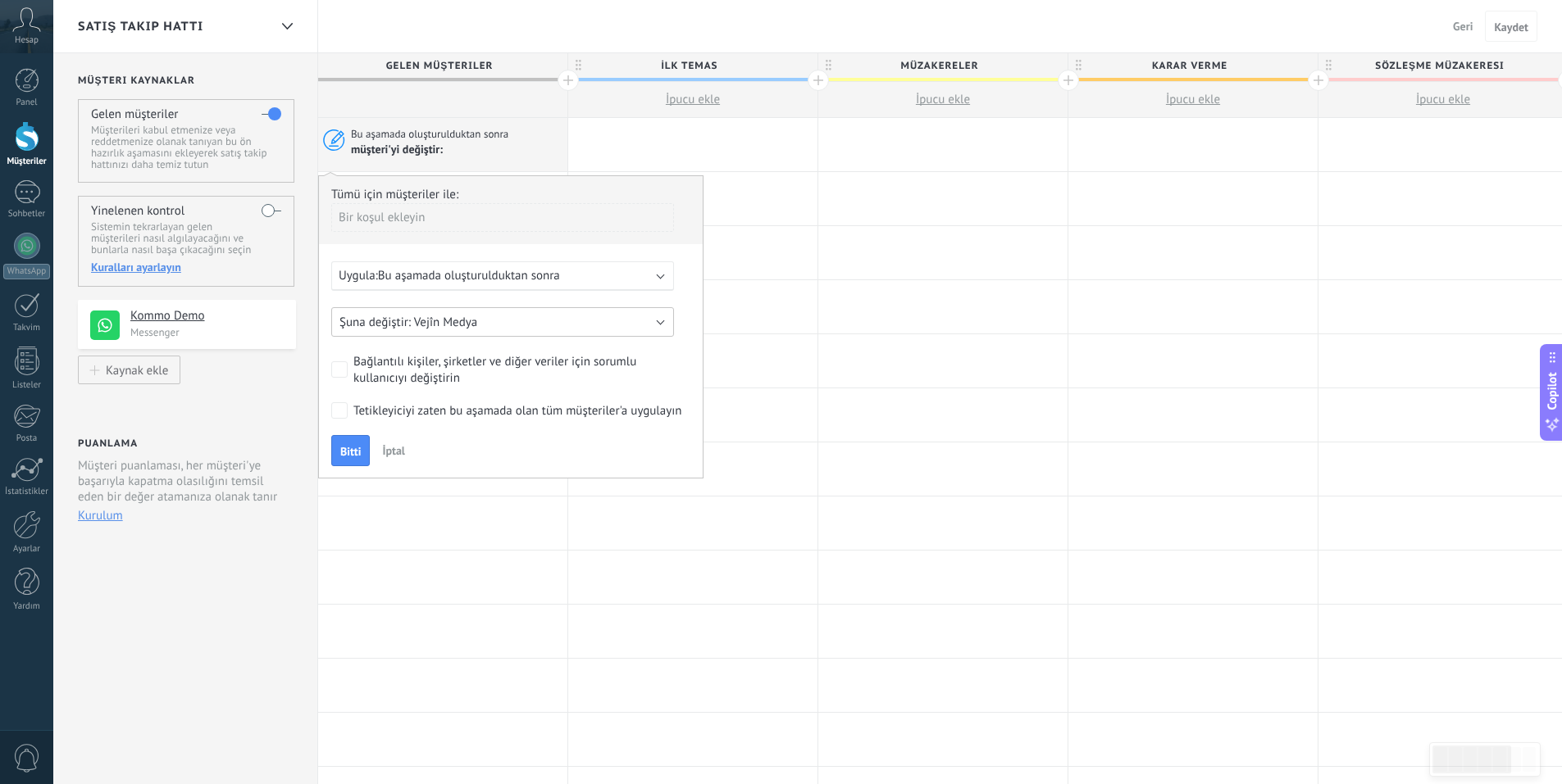
click at [574, 328] on button "Vejîn Medya" at bounding box center [502, 321] width 343 height 30
click at [631, 272] on div "Uygula: Bu aşamada oluşturulduktan sonra" at bounding box center [496, 276] width 315 height 15
click at [532, 224] on div "Bir koşul ekleyin" at bounding box center [502, 218] width 343 height 29
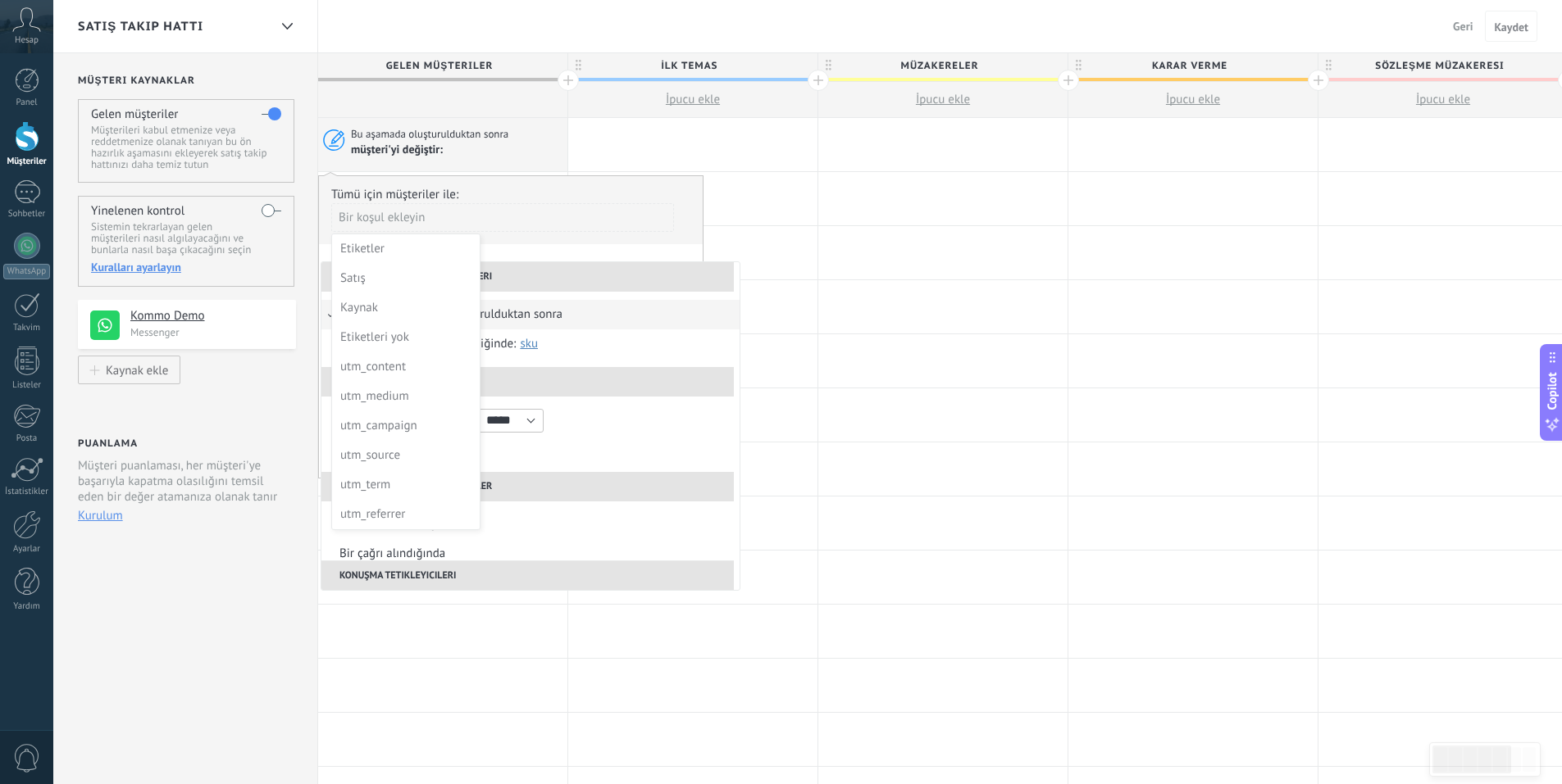
click at [558, 219] on div at bounding box center [510, 327] width 384 height 302
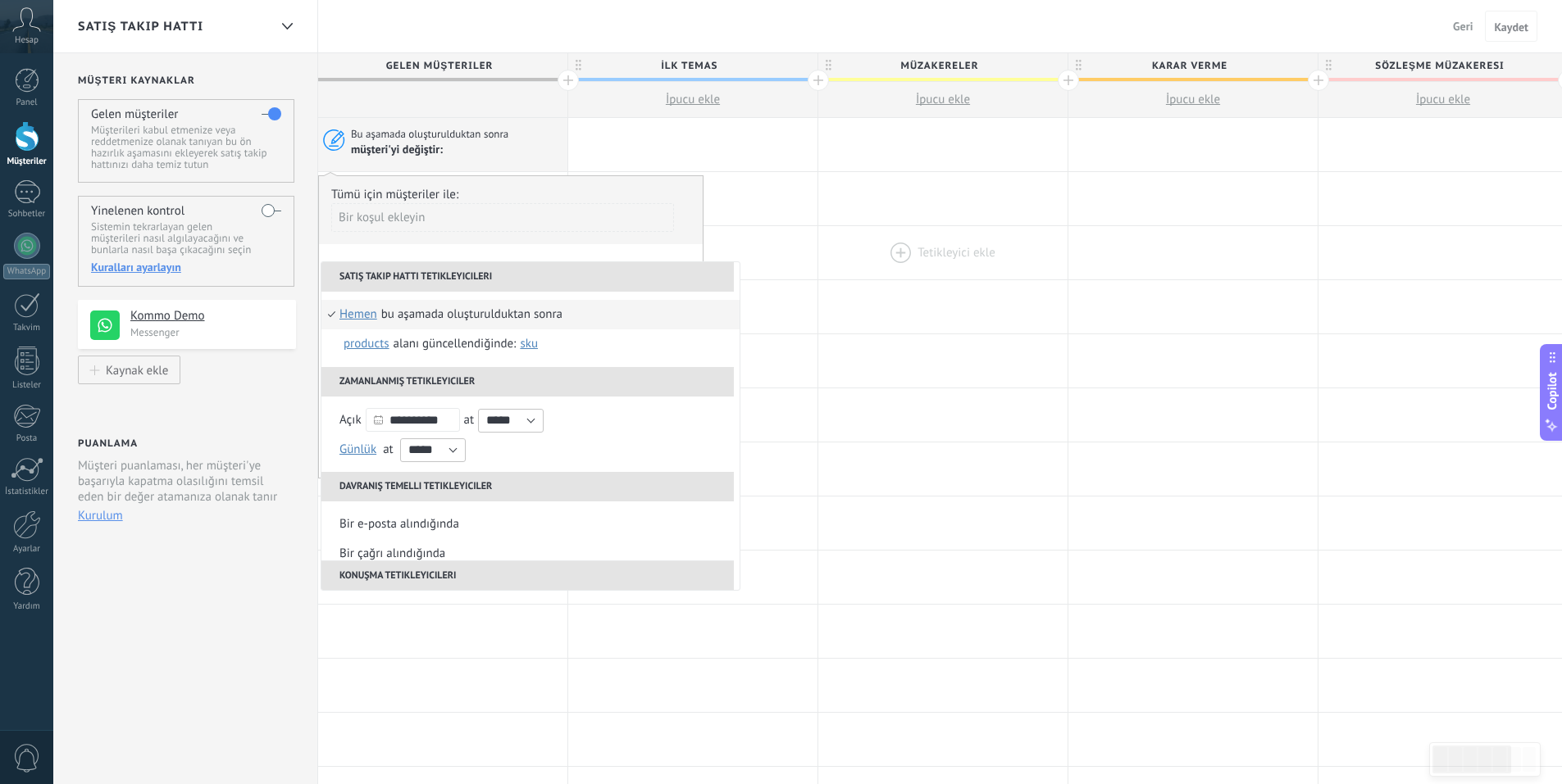
click at [911, 228] on div at bounding box center [943, 253] width 249 height 54
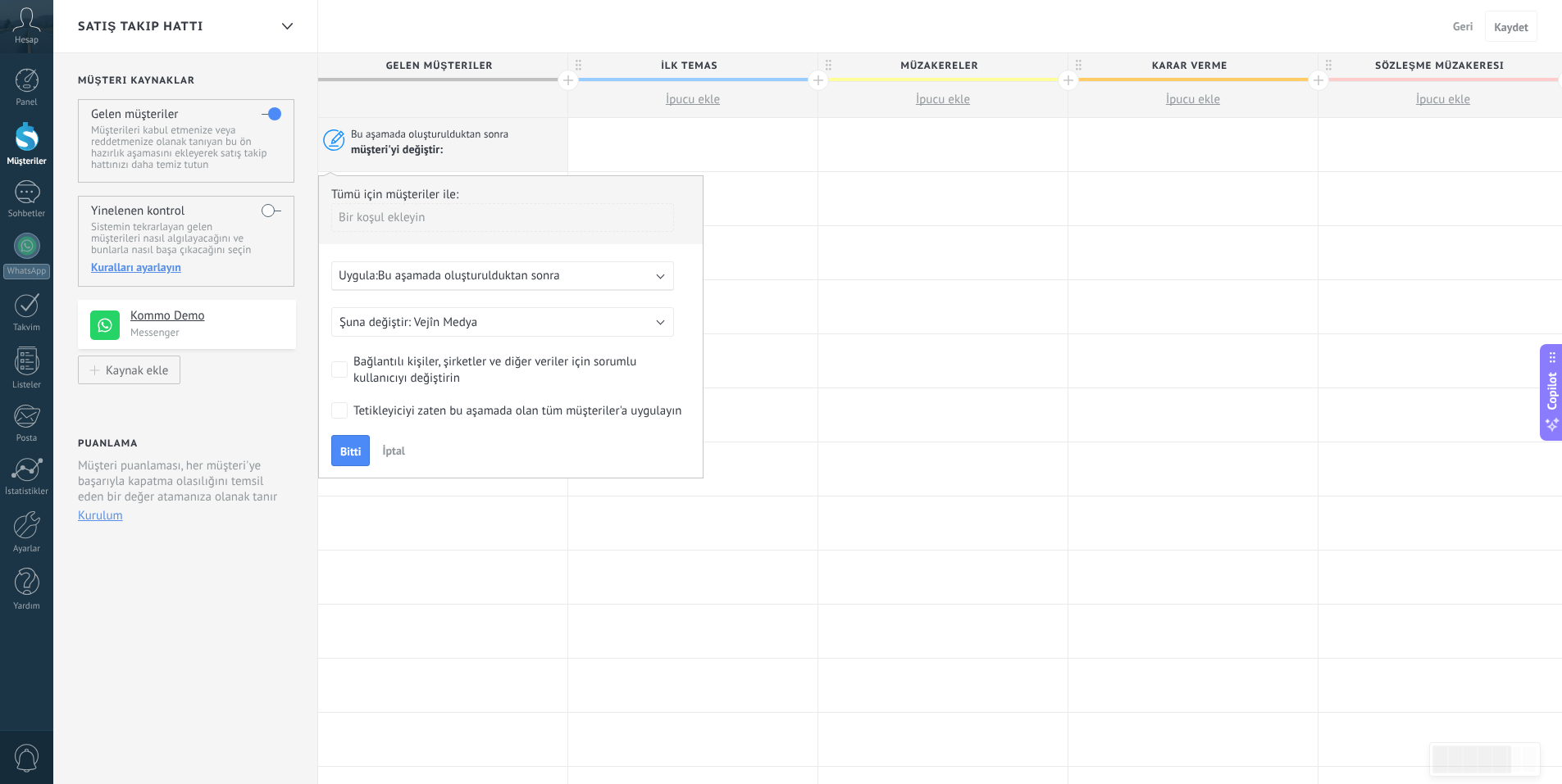
click at [445, 284] on div "Uygula: Bu aşamada oluşturulduktan sonra" at bounding box center [502, 276] width 343 height 30
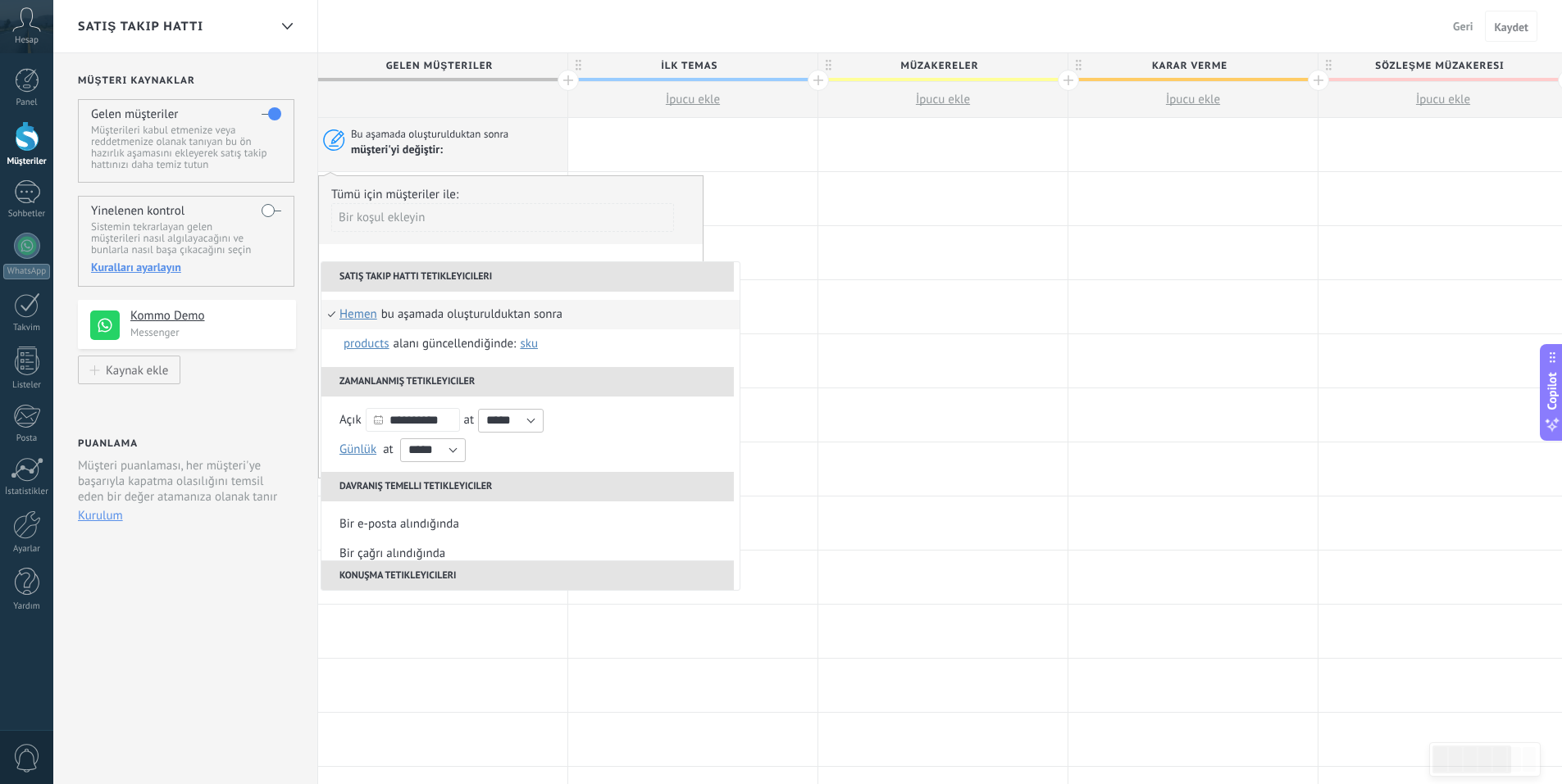
click at [417, 221] on div "Bir koşul ekleyin" at bounding box center [502, 218] width 343 height 29
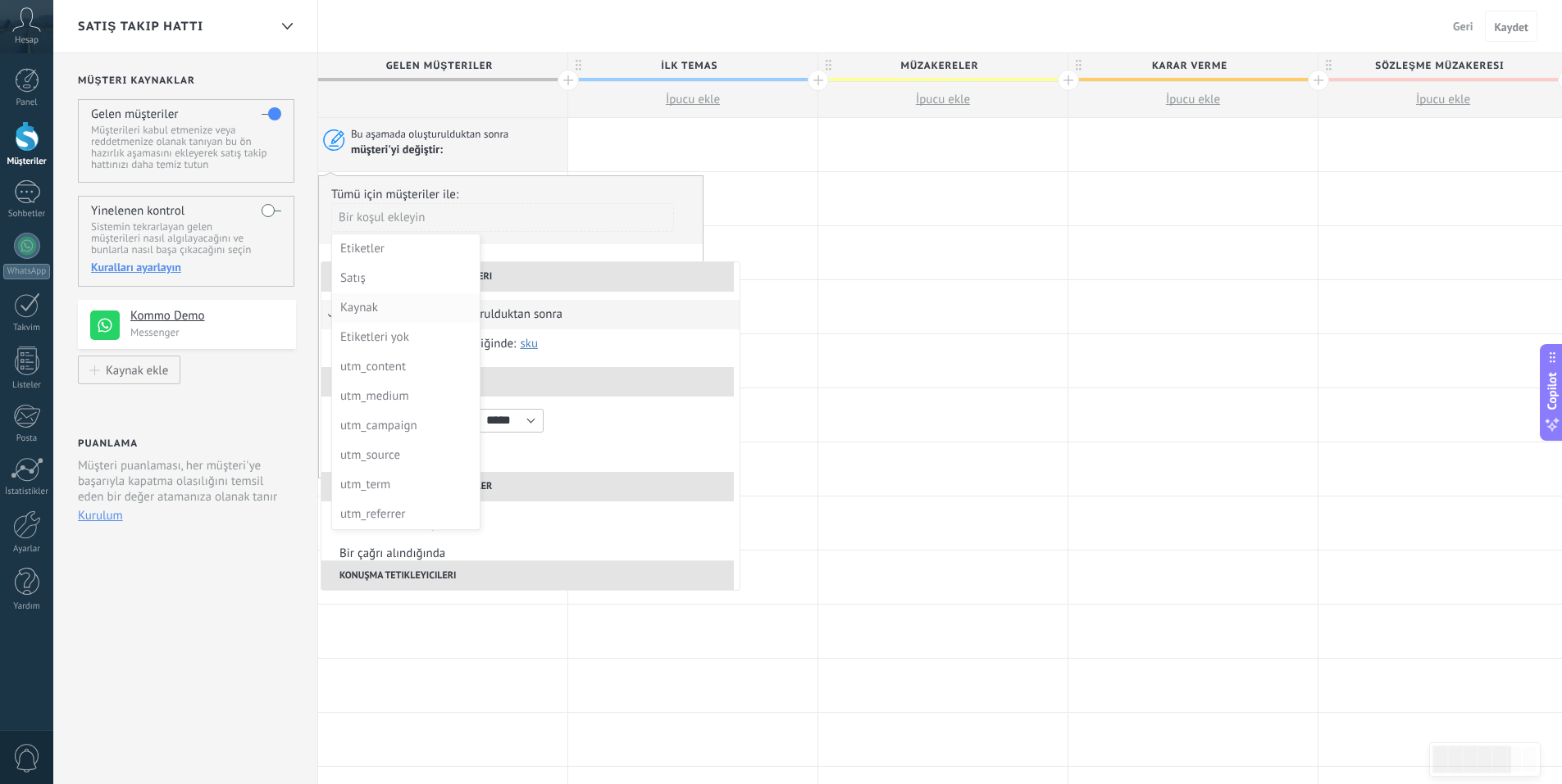
click at [376, 298] on div "Kaynak" at bounding box center [404, 308] width 128 height 23
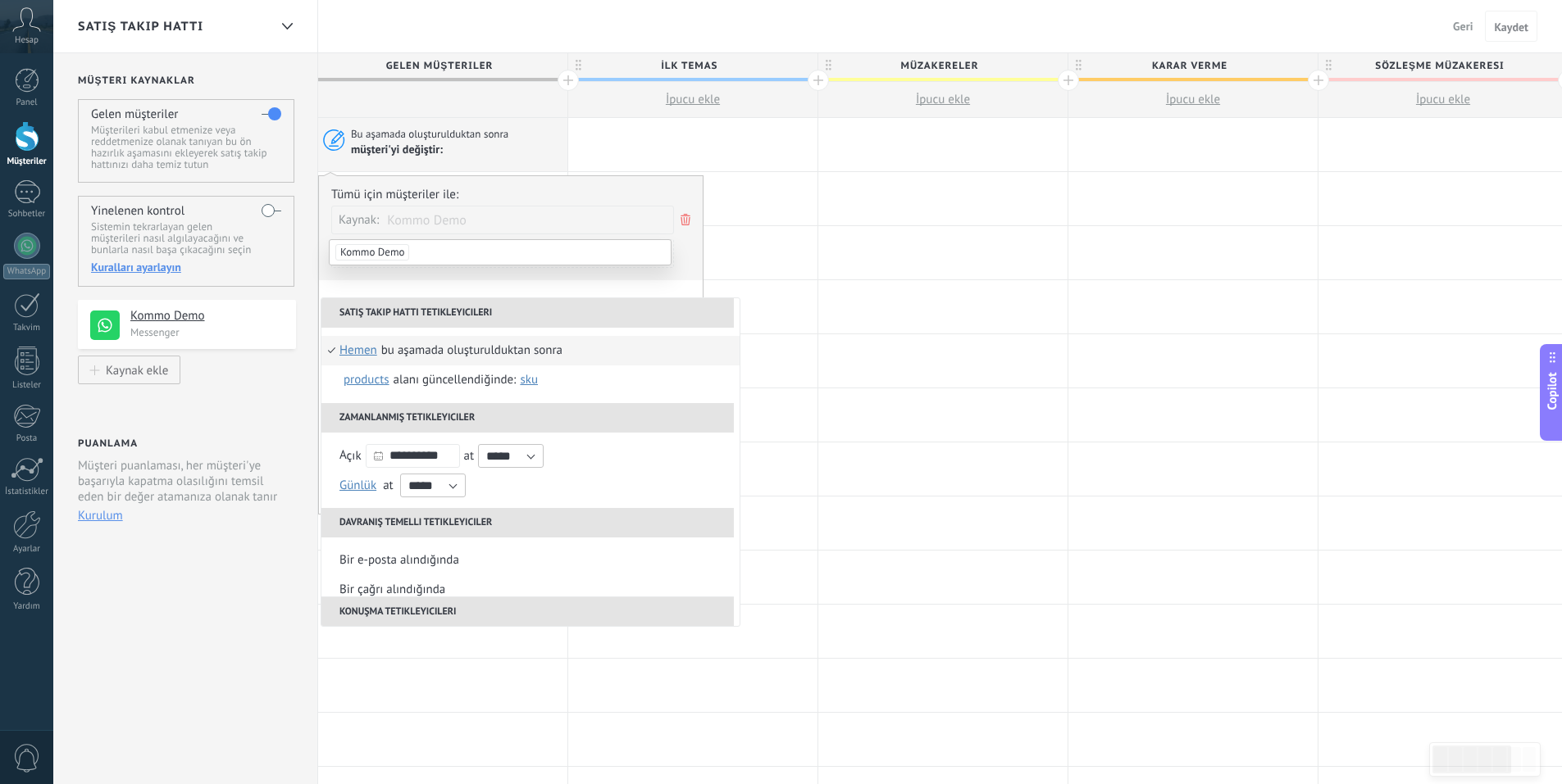
click at [436, 253] on li "Kommo Demo" at bounding box center [499, 252] width 341 height 25
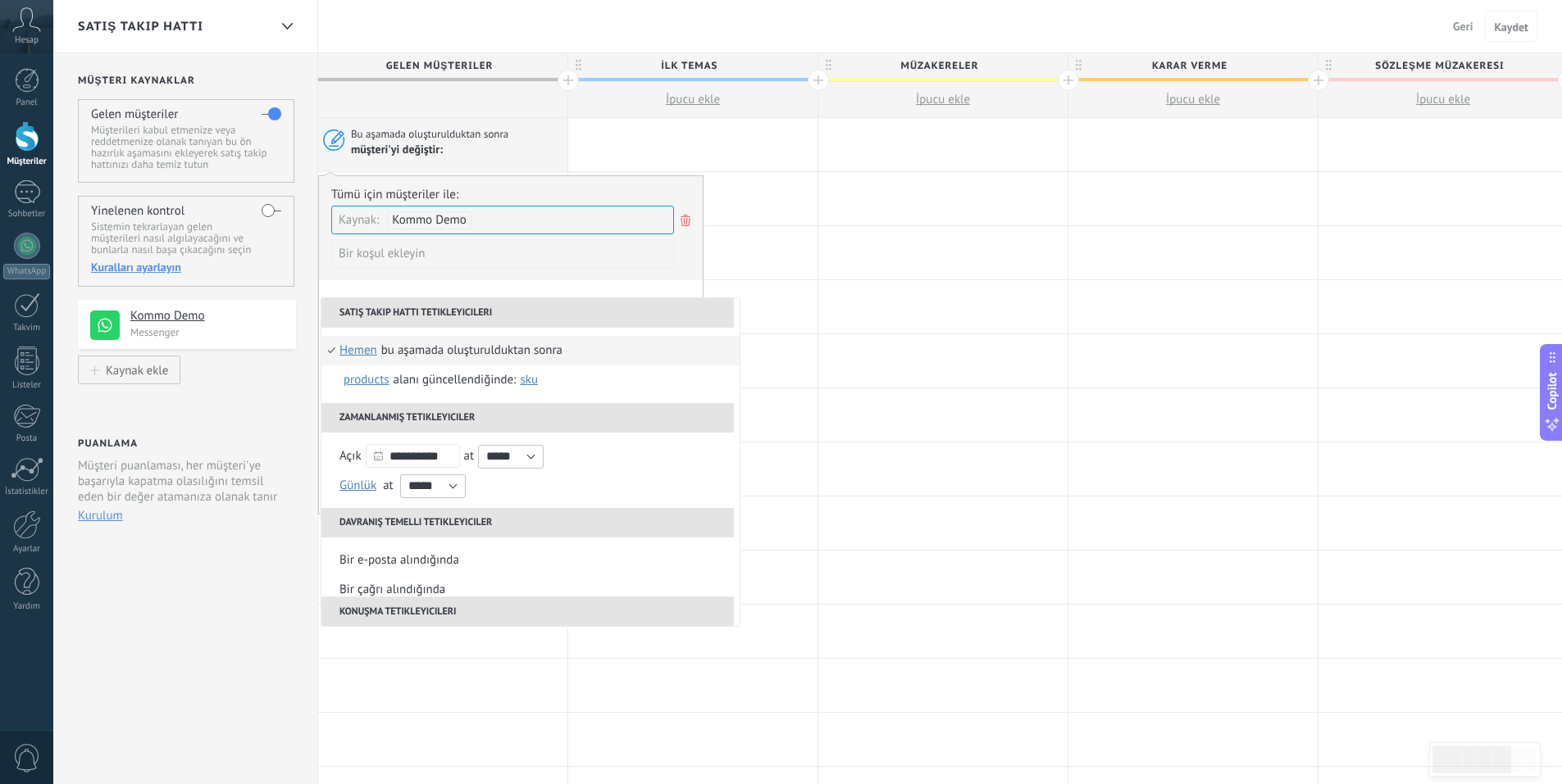
click at [493, 224] on input "text" at bounding box center [518, 220] width 82 height 27
click at [452, 224] on span "Kommo Demo" at bounding box center [430, 220] width 75 height 15
click at [448, 247] on li "Kommo Demo" at bounding box center [499, 252] width 341 height 25
click at [472, 253] on div "Bir koşul ekleyin" at bounding box center [502, 253] width 343 height 29
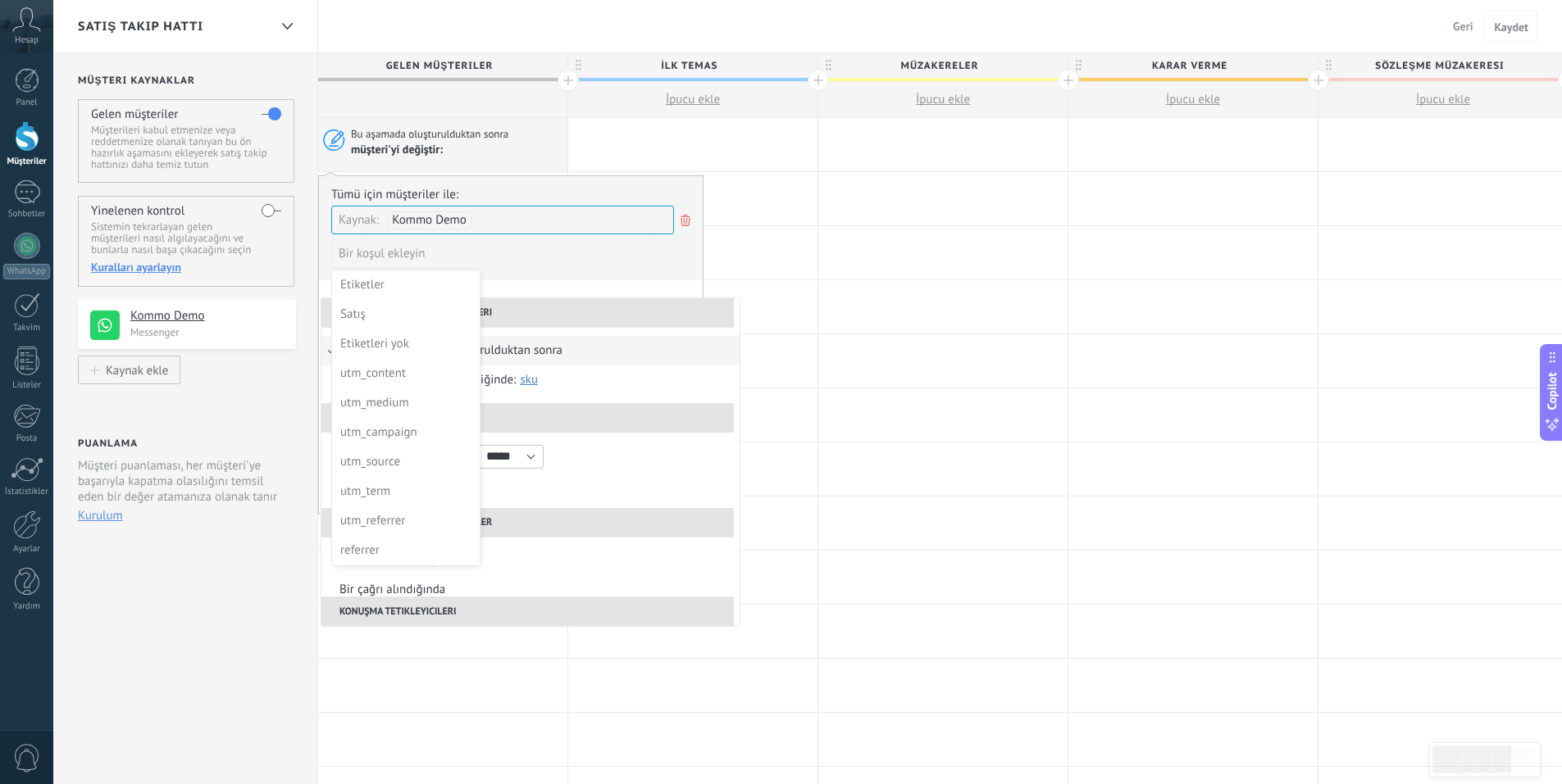
click at [504, 249] on div at bounding box center [510, 344] width 384 height 338
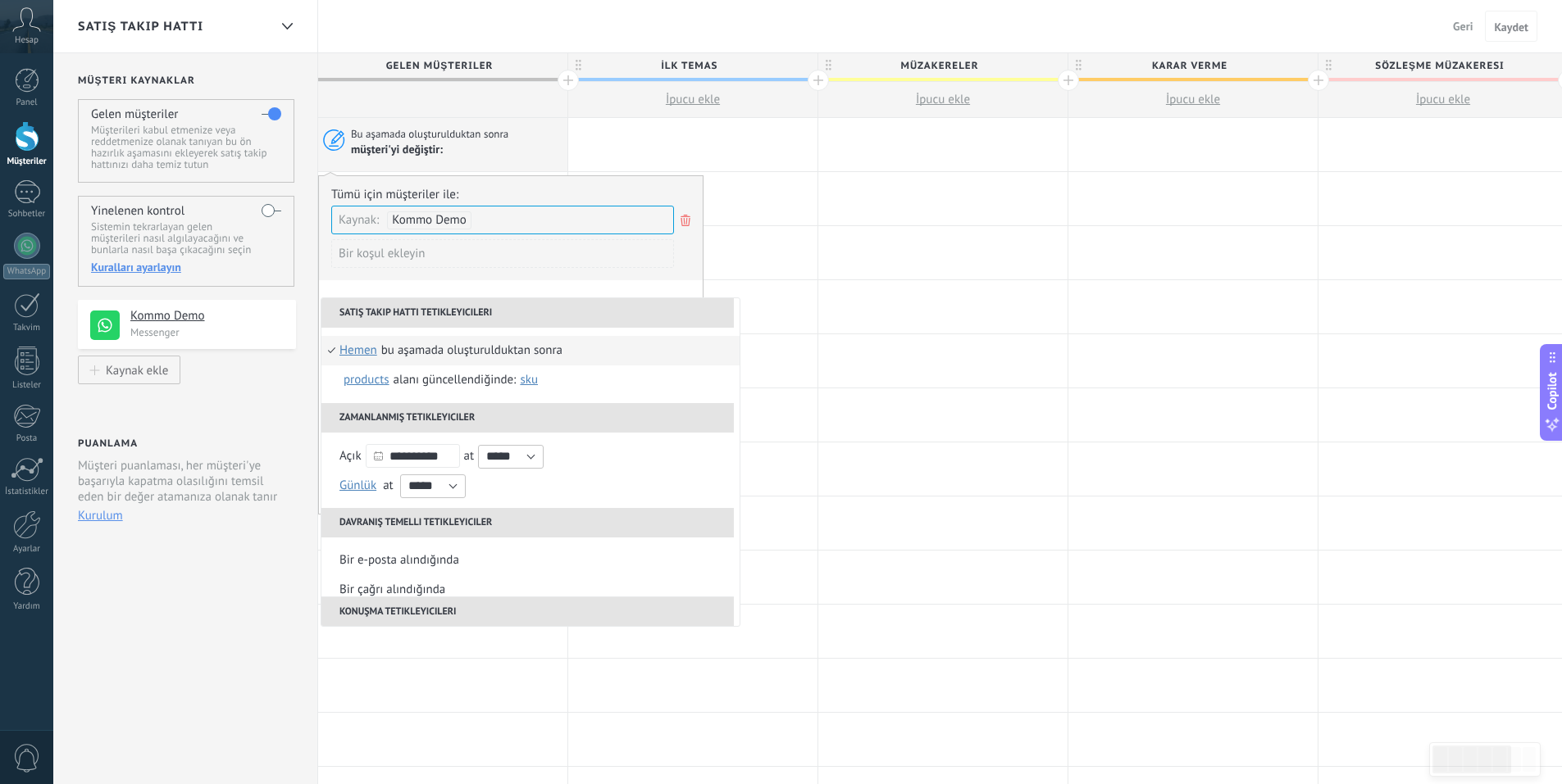
click at [493, 306] on li "Satış takip hattı tetikleyicileri" at bounding box center [527, 313] width 413 height 30
click at [768, 295] on div at bounding box center [693, 307] width 249 height 54
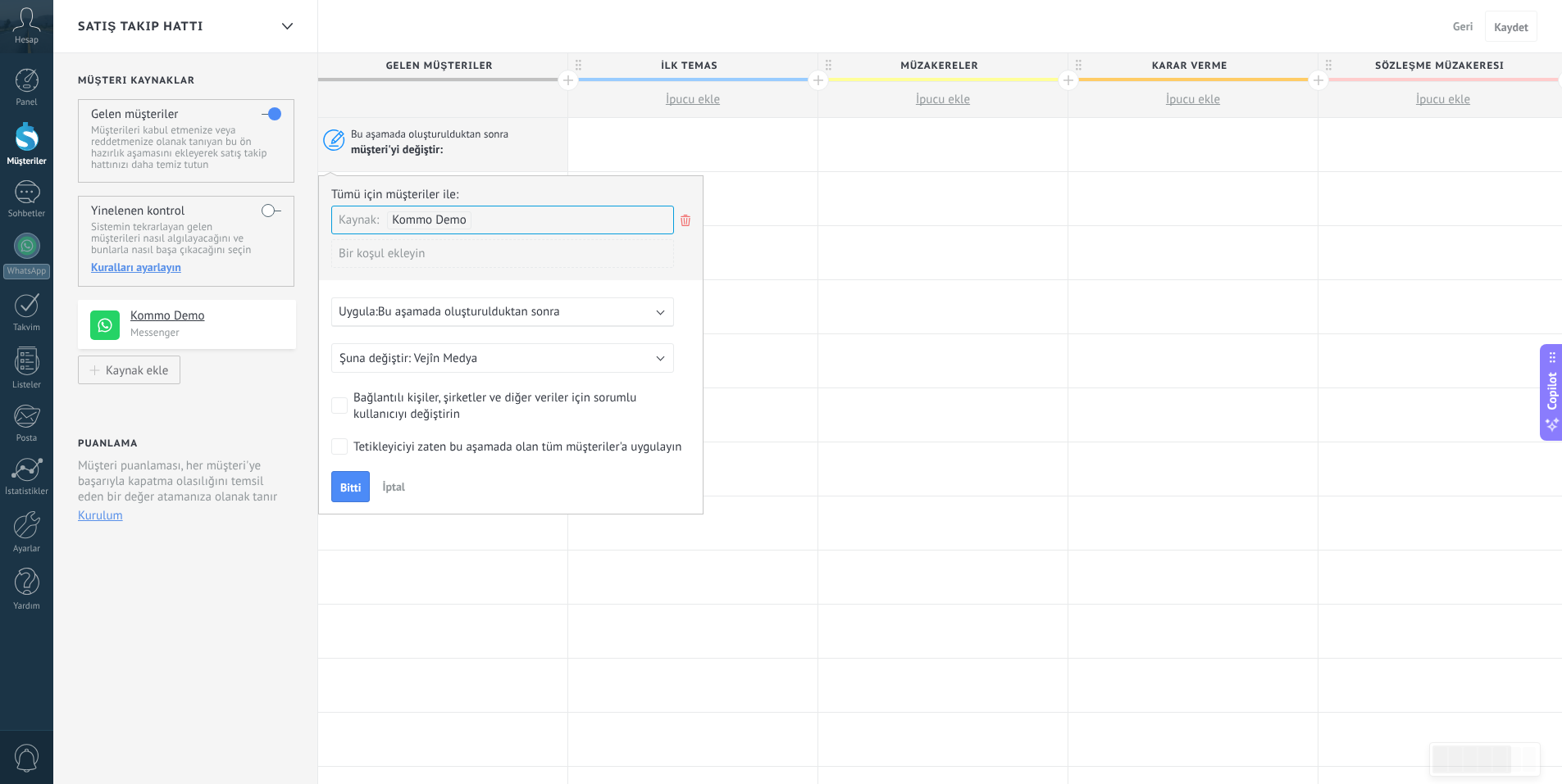
click at [687, 216] on icon at bounding box center [685, 220] width 18 height 20
